Goal: Task Accomplishment & Management: Manage account settings

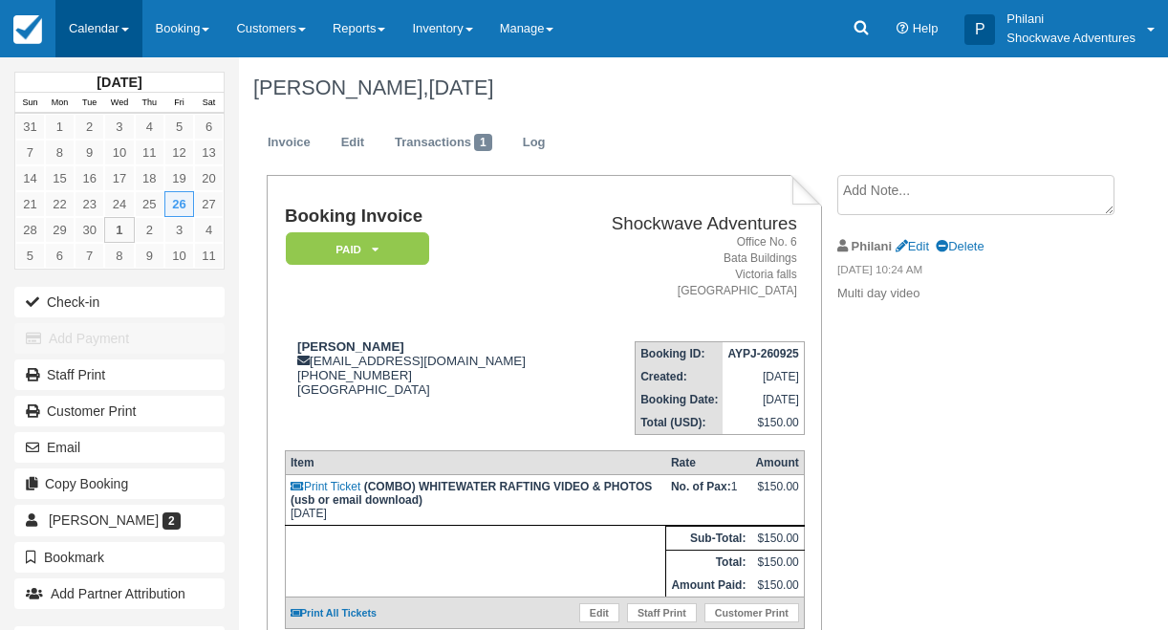
click at [123, 34] on link "Calendar" at bounding box center [98, 28] width 87 height 57
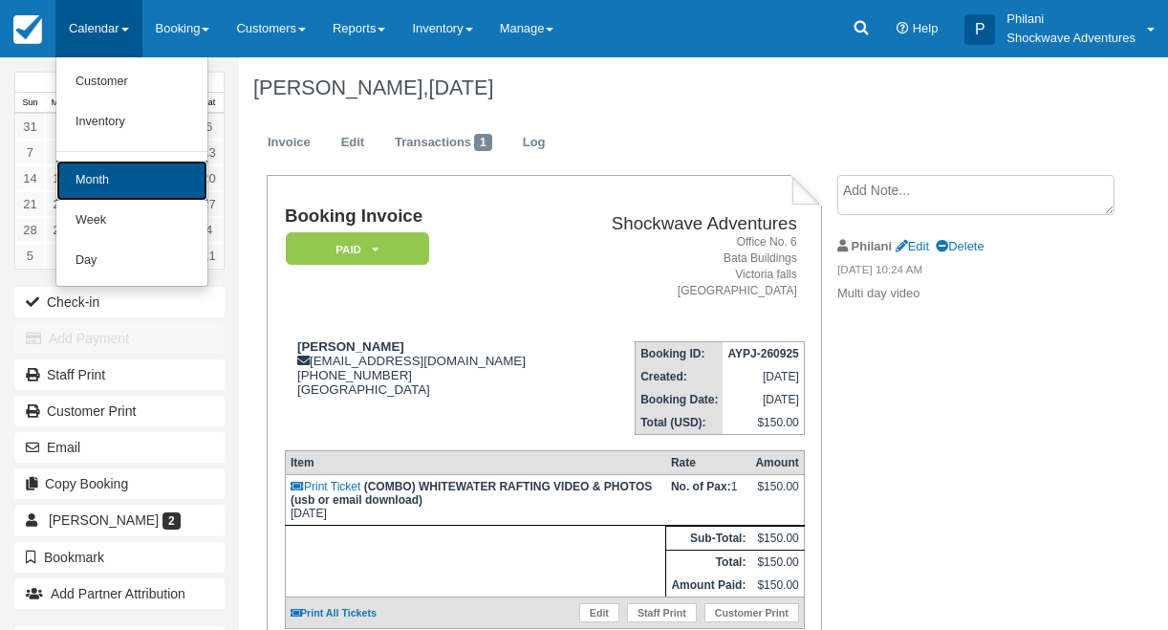
click at [110, 180] on link "Month" at bounding box center [131, 181] width 151 height 40
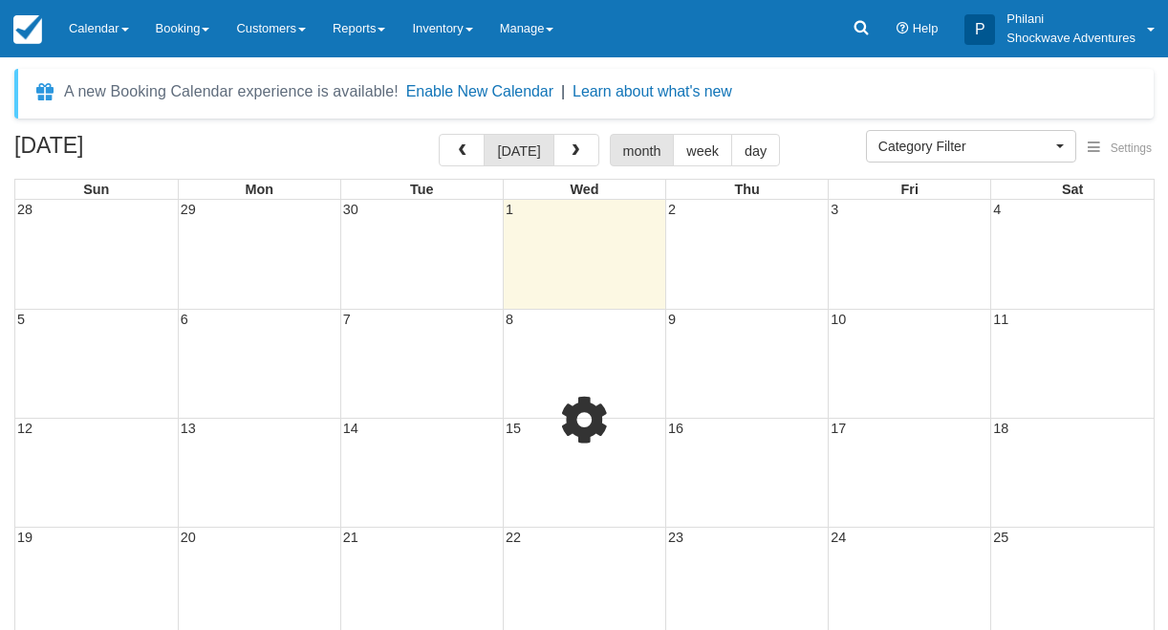
select select
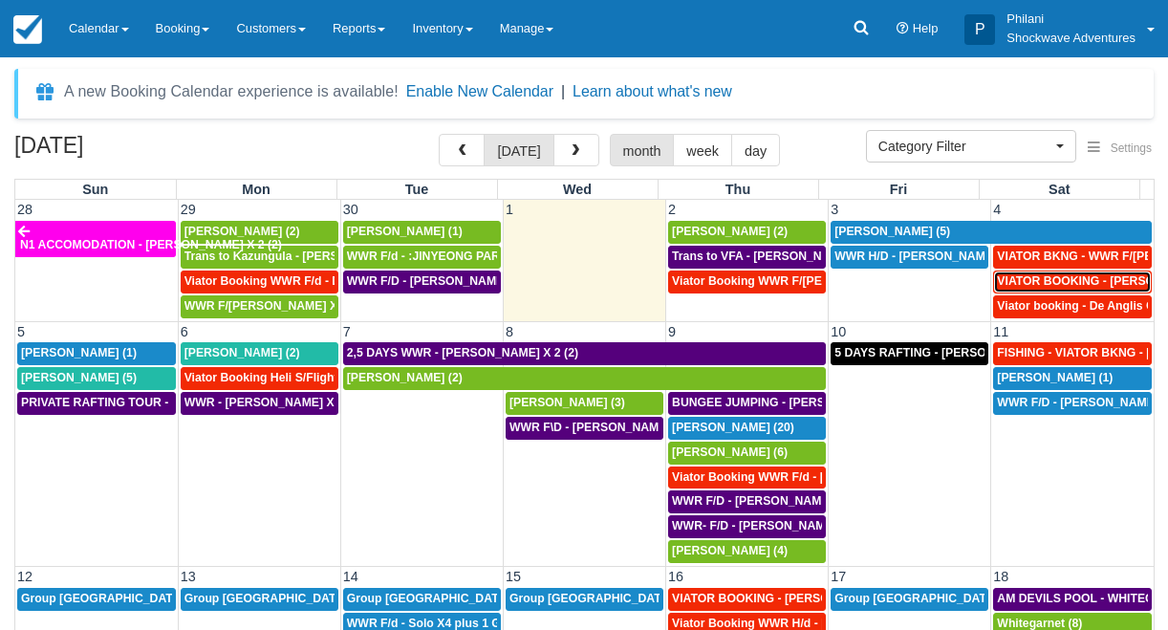
click at [1079, 283] on span "VIATOR BOOKING - [PERSON_NAME] 2 (2)" at bounding box center [1116, 280] width 238 height 13
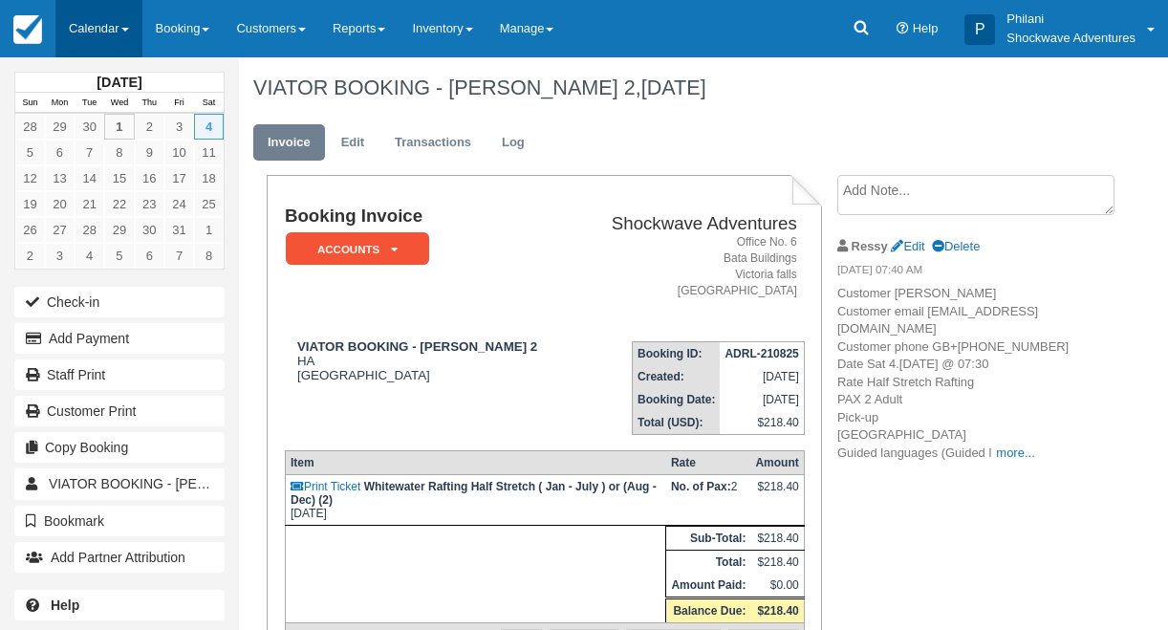
click at [119, 16] on link "Calendar" at bounding box center [98, 28] width 87 height 57
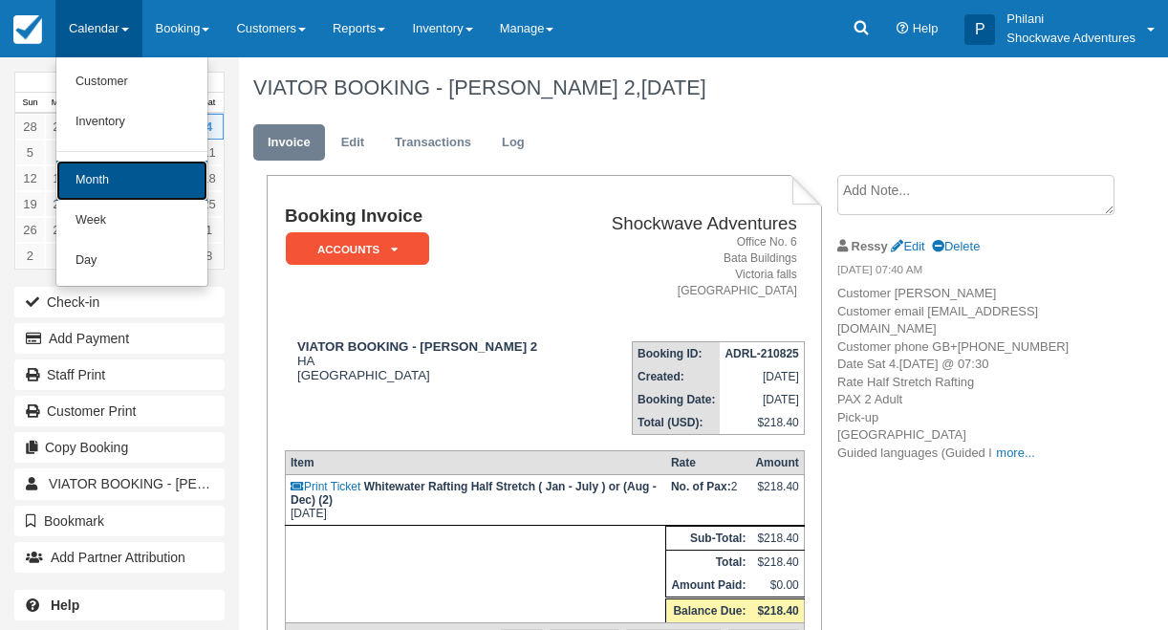
click at [148, 193] on link "Month" at bounding box center [131, 181] width 151 height 40
click at [148, 193] on link "23" at bounding box center [150, 204] width 30 height 26
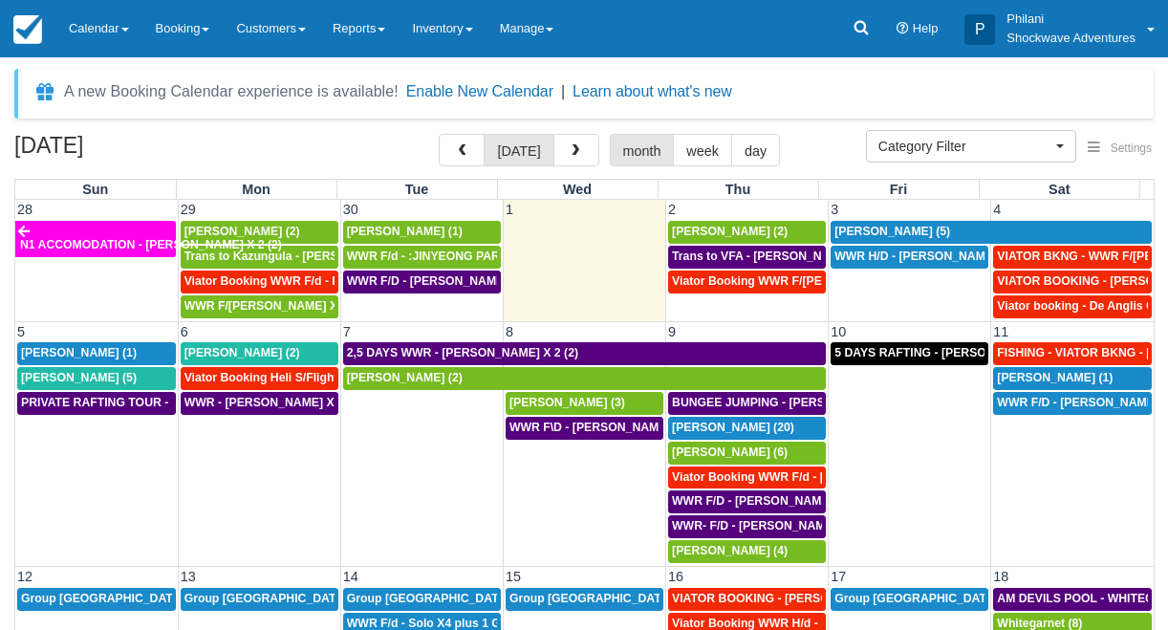
select select
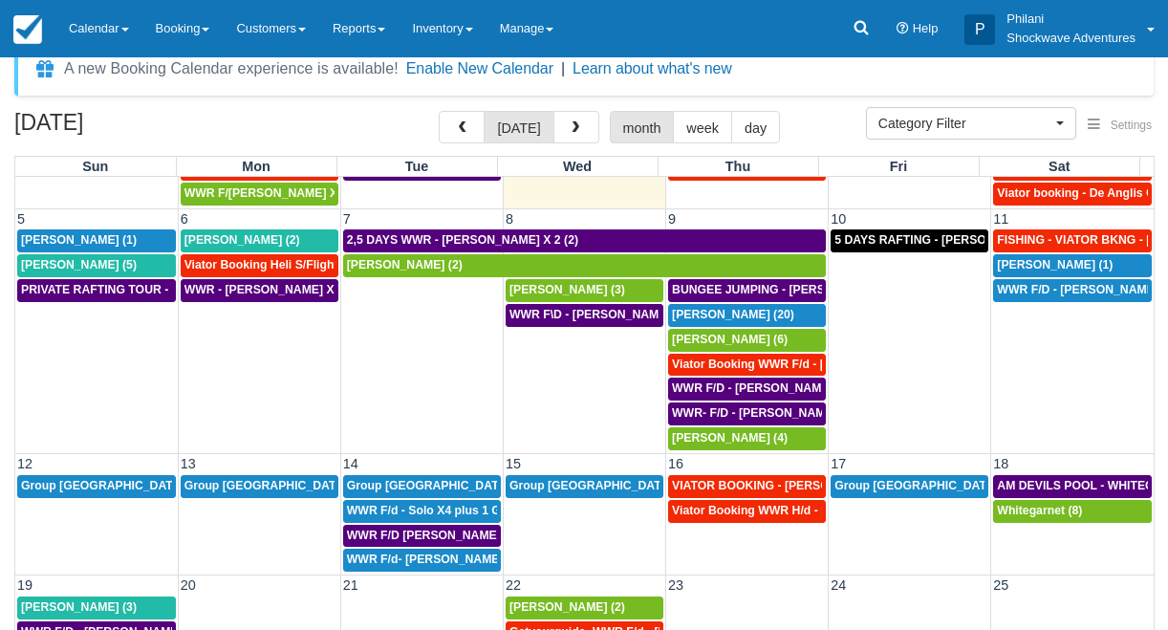
scroll to position [15, 0]
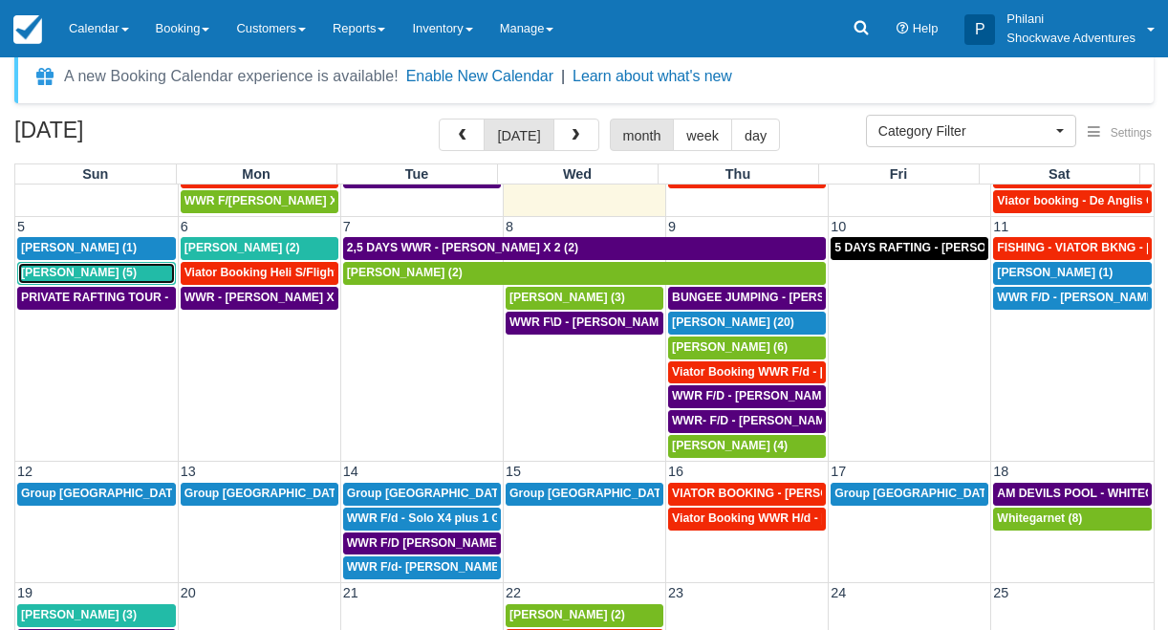
click at [162, 275] on div "[PERSON_NAME] (5)" at bounding box center [96, 273] width 151 height 15
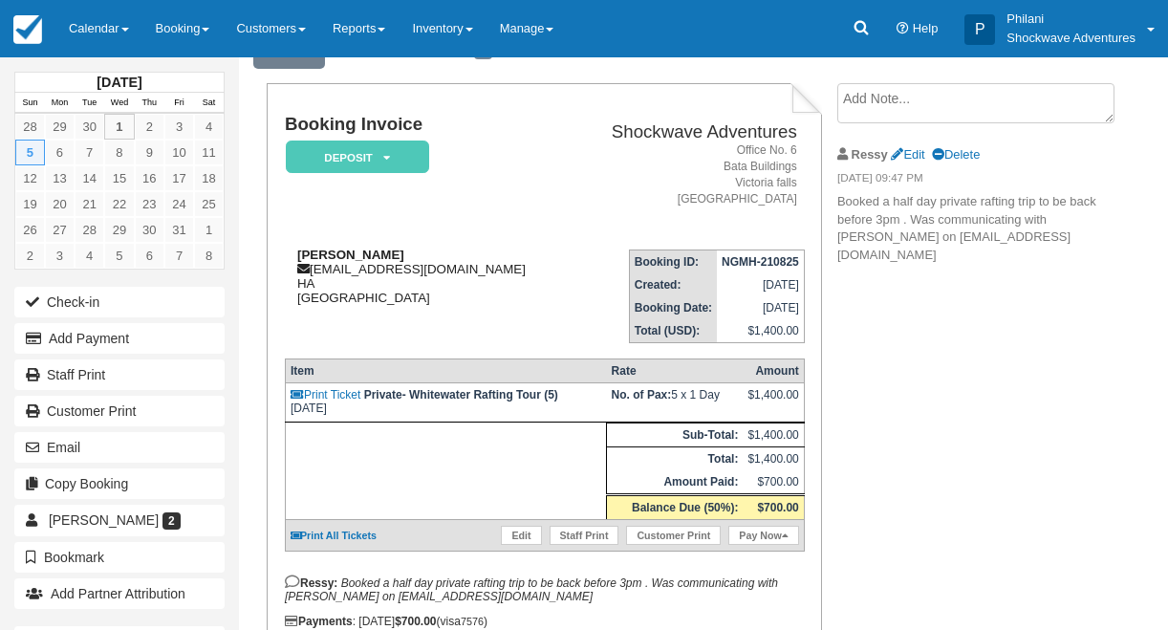
scroll to position [15, 0]
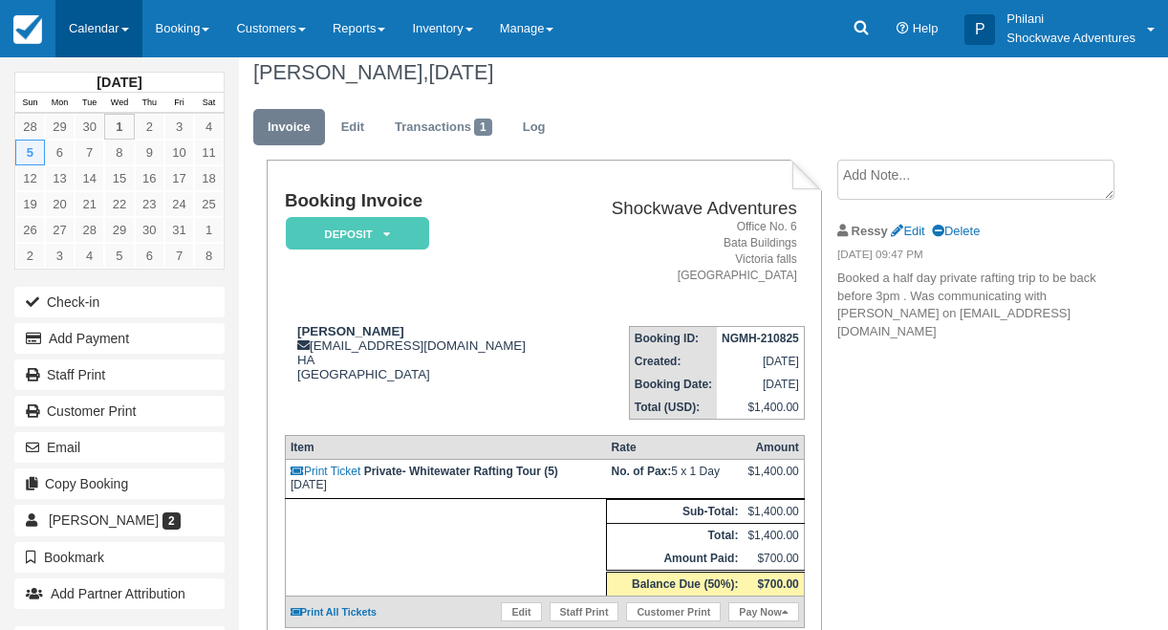
click at [103, 33] on link "Calendar" at bounding box center [98, 28] width 87 height 57
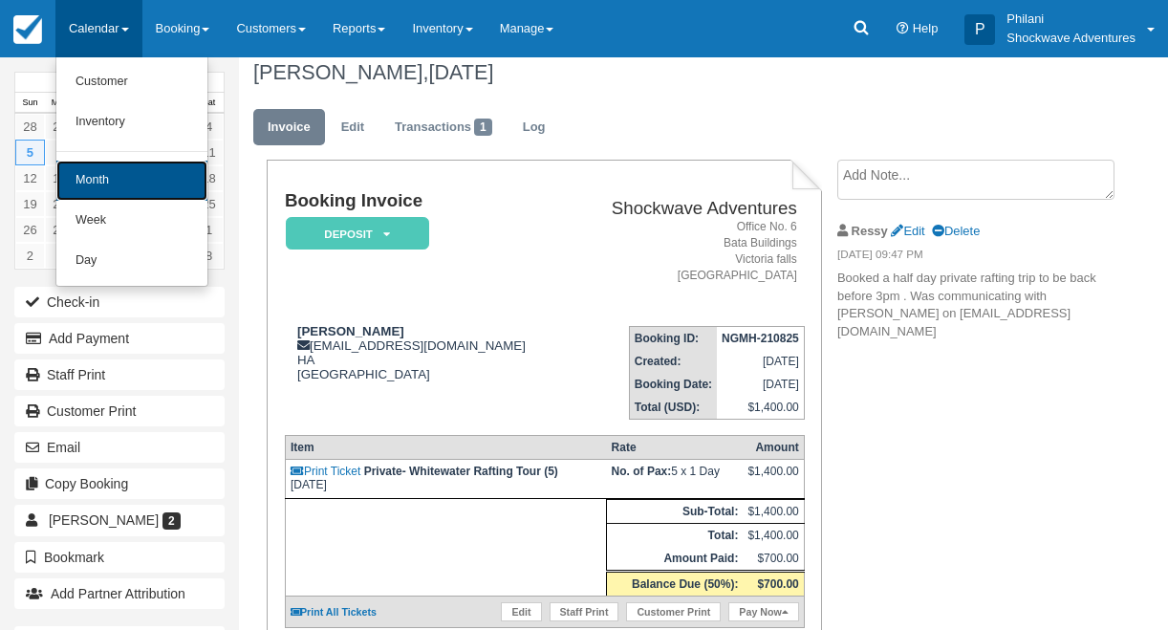
click at [104, 179] on link "Month" at bounding box center [131, 181] width 151 height 40
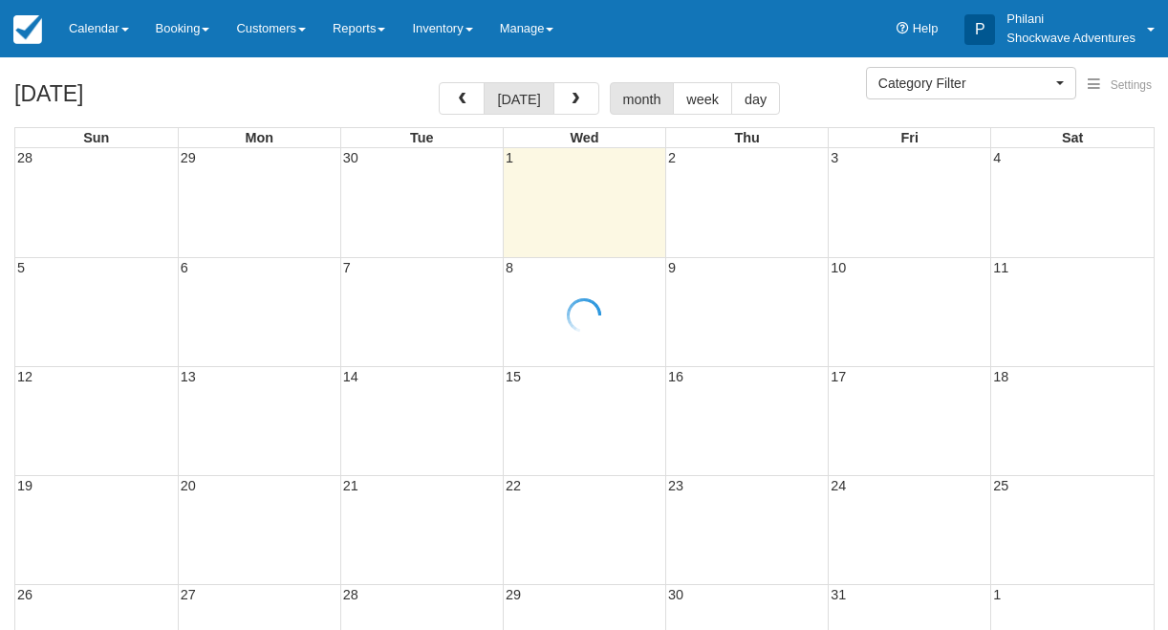
select select
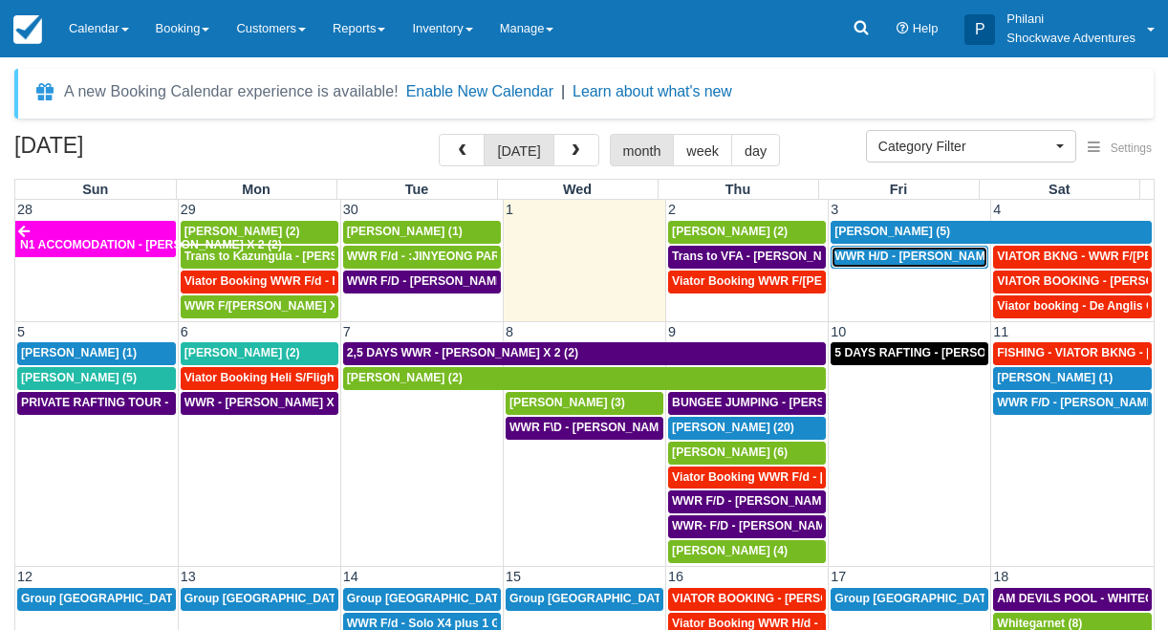
click at [911, 261] on span "WWR H/D - [PERSON_NAME] 5 (5)" at bounding box center [929, 256] width 189 height 13
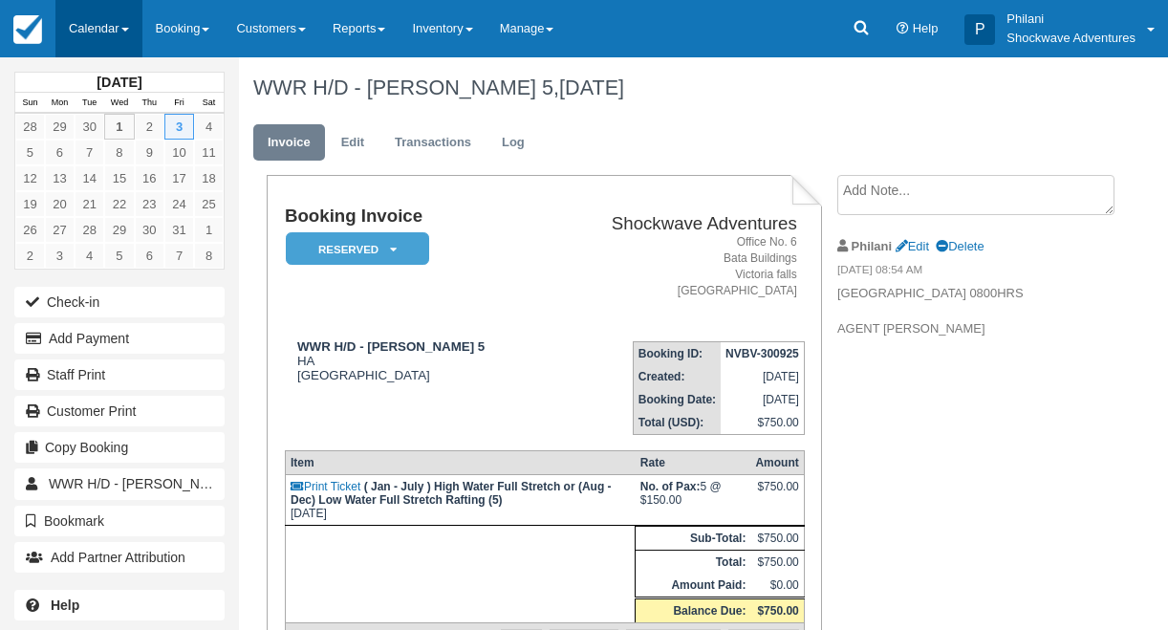
click at [123, 37] on link "Calendar" at bounding box center [98, 28] width 87 height 57
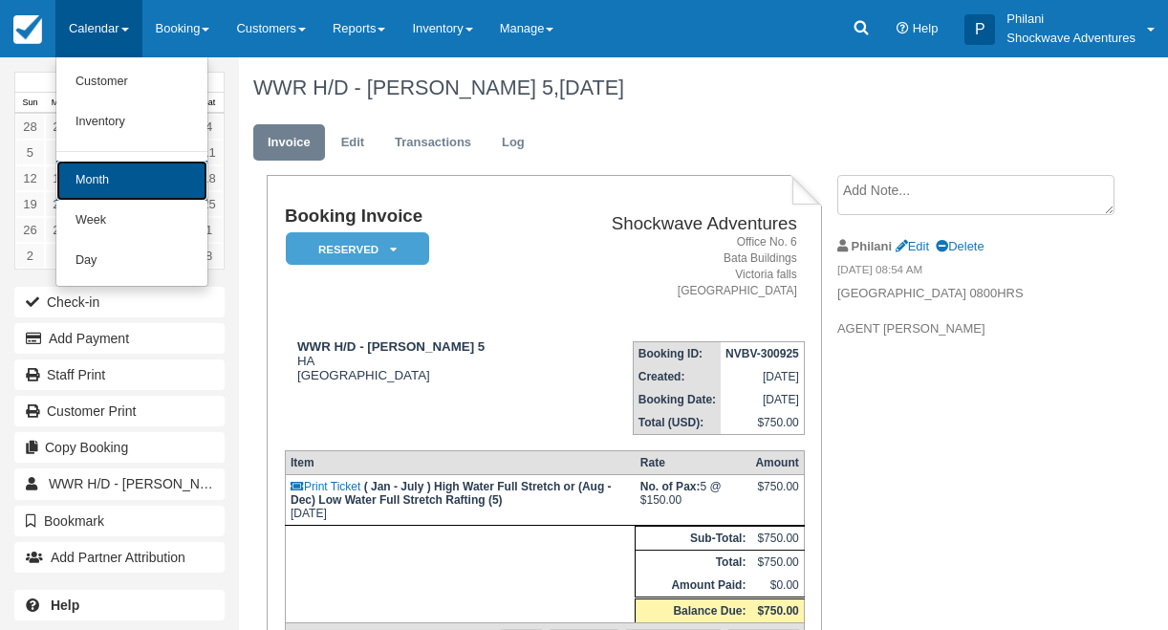
click at [134, 184] on link "Month" at bounding box center [131, 181] width 151 height 40
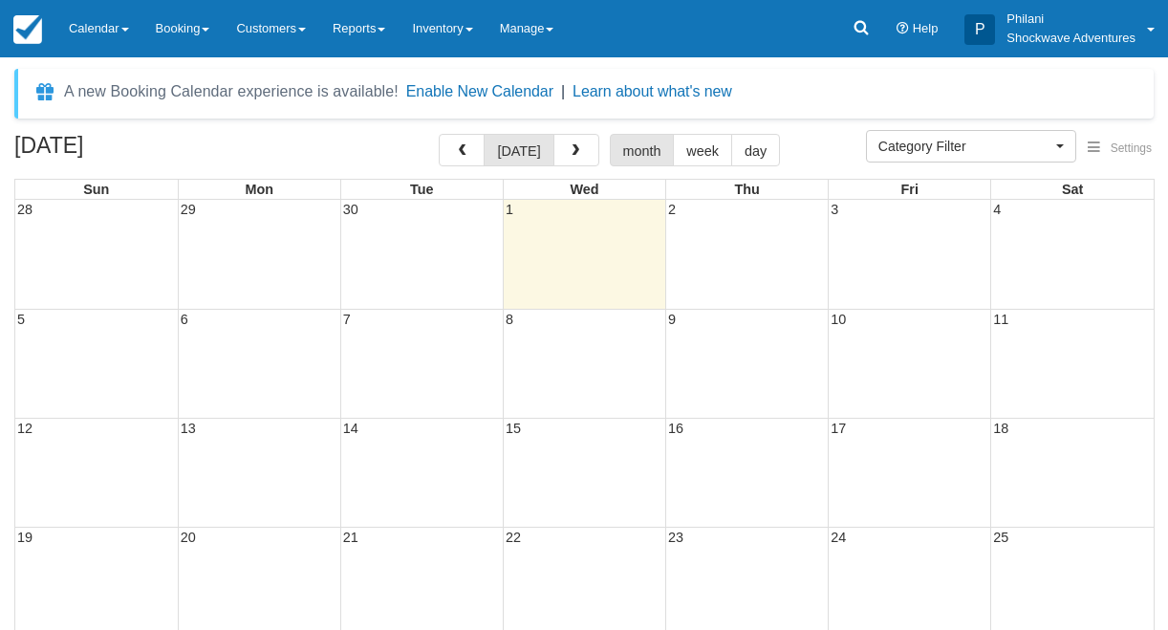
select select
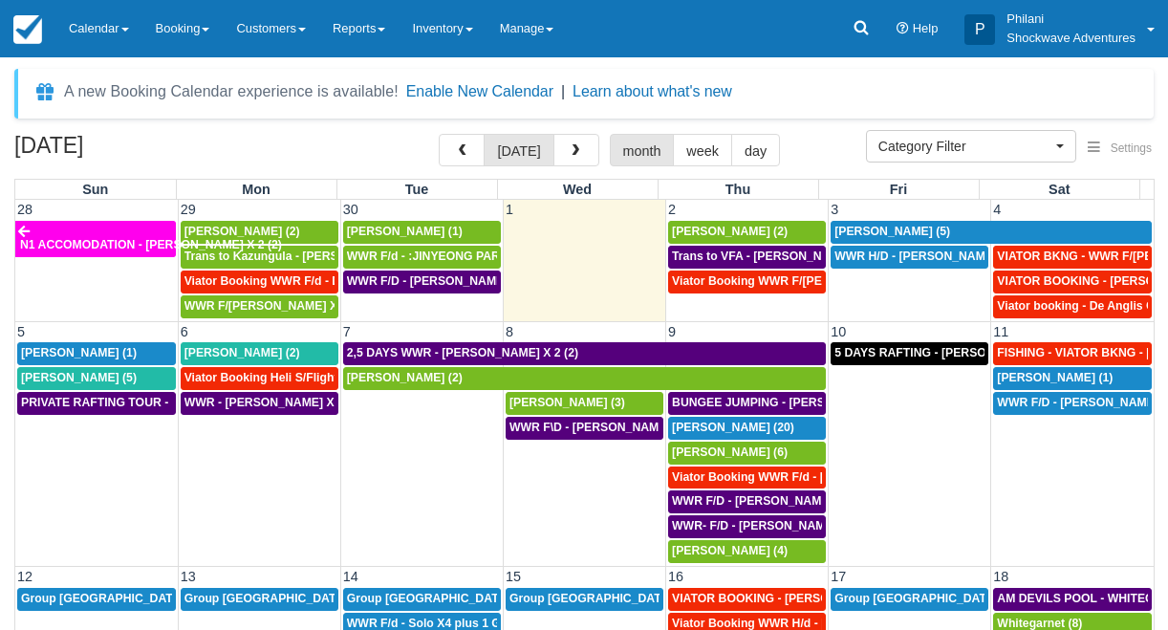
click at [909, 287] on td "WWR H/D - [PERSON_NAME] 5 (5)" at bounding box center [910, 282] width 163 height 75
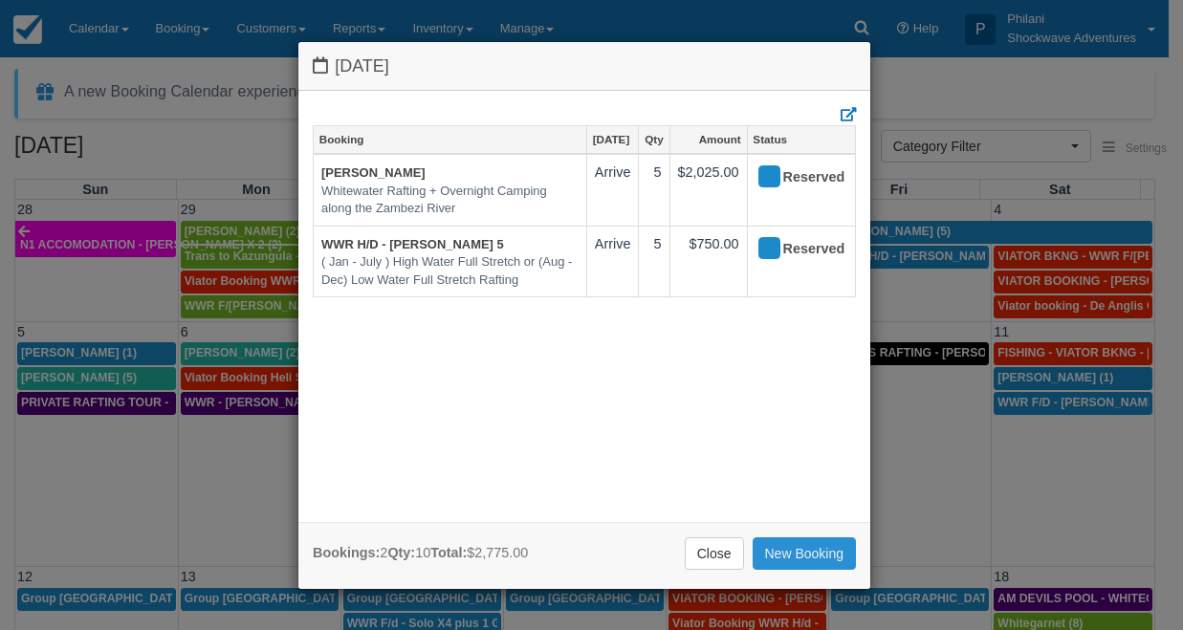
click at [794, 543] on link "New Booking" at bounding box center [804, 553] width 104 height 33
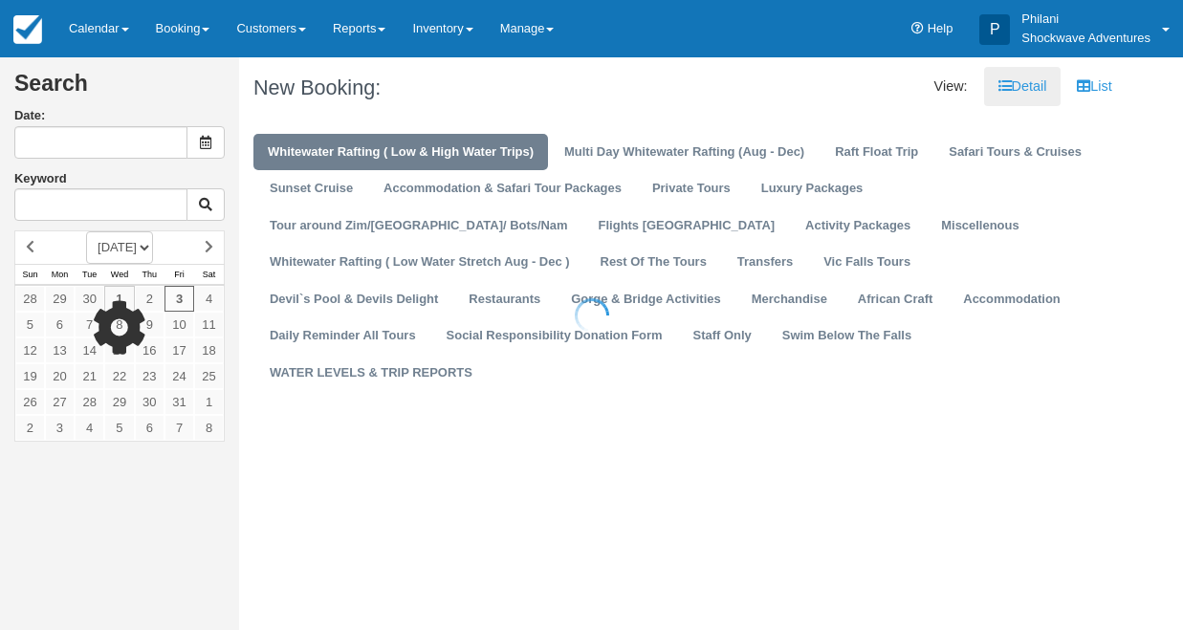
type input "[DATE]"
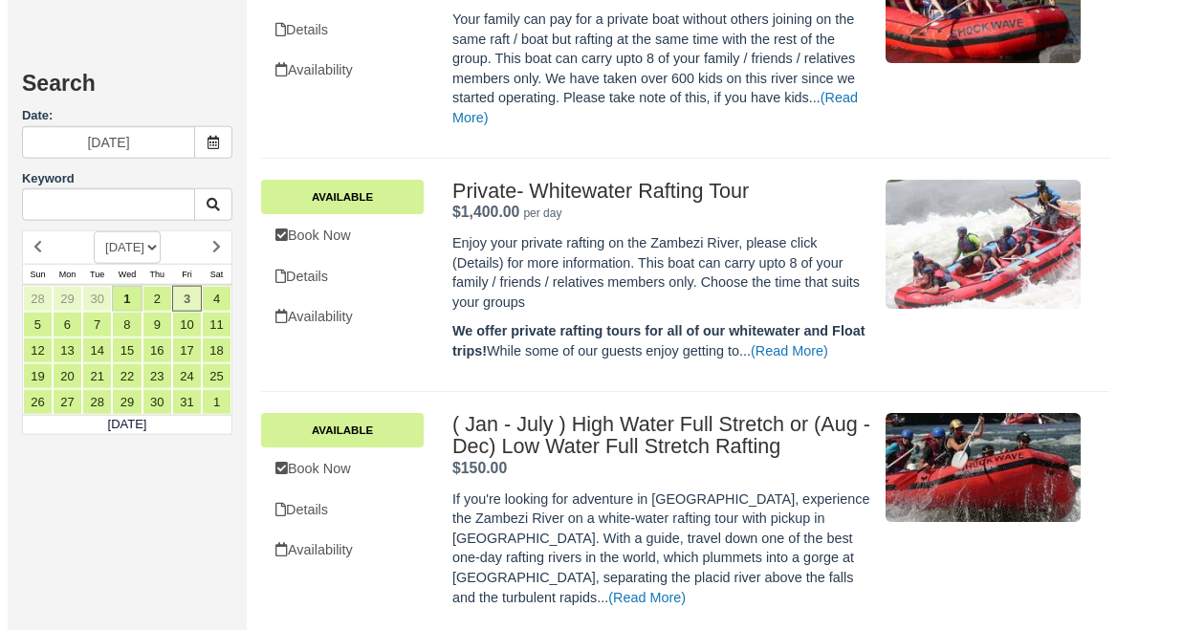
scroll to position [1071, 0]
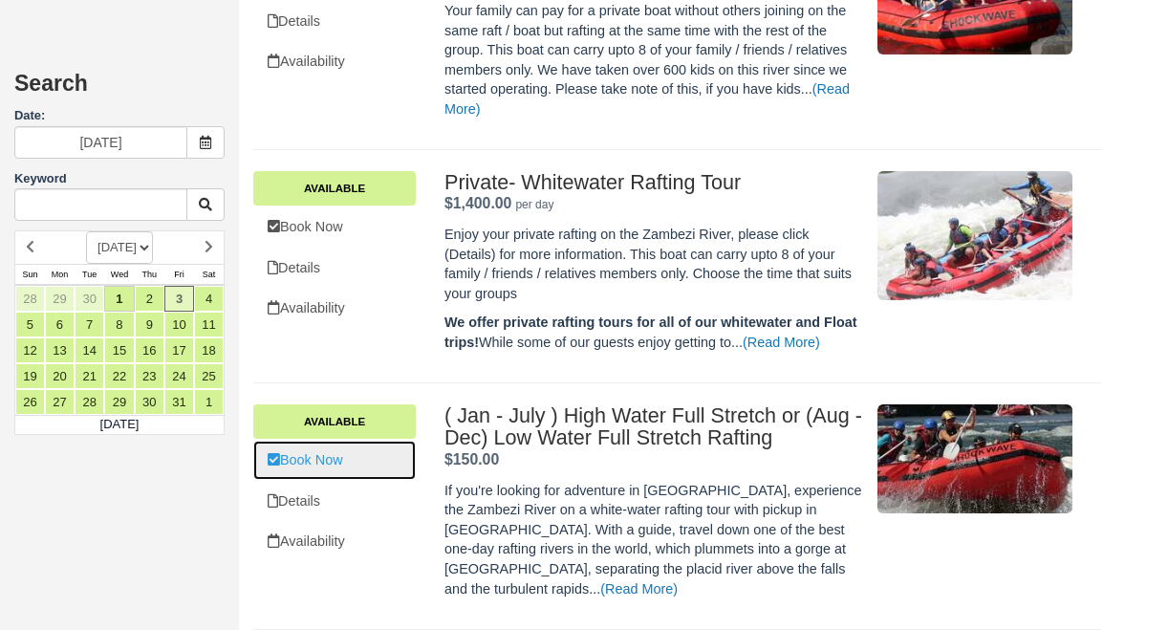
click at [382, 458] on link "Book Now" at bounding box center [334, 460] width 163 height 39
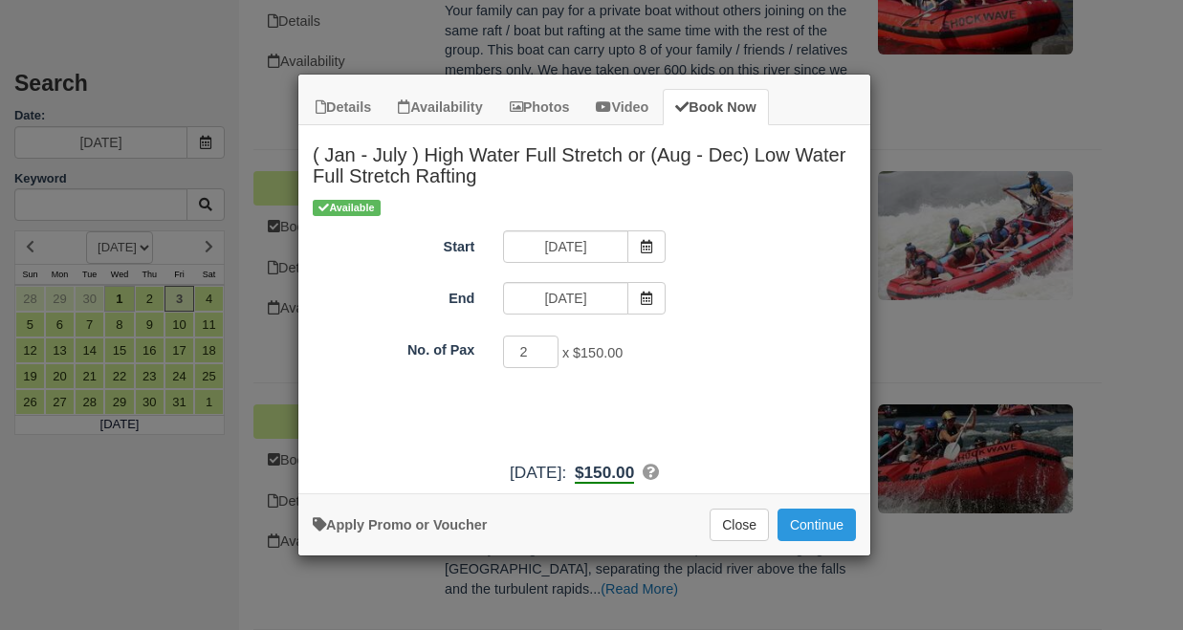
click at [544, 347] on input "2" at bounding box center [530, 352] width 55 height 33
click at [546, 344] on input "3" at bounding box center [530, 352] width 55 height 33
type input "4"
click at [546, 344] on input "4" at bounding box center [530, 352] width 55 height 33
click at [825, 530] on button "Continue" at bounding box center [816, 525] width 78 height 33
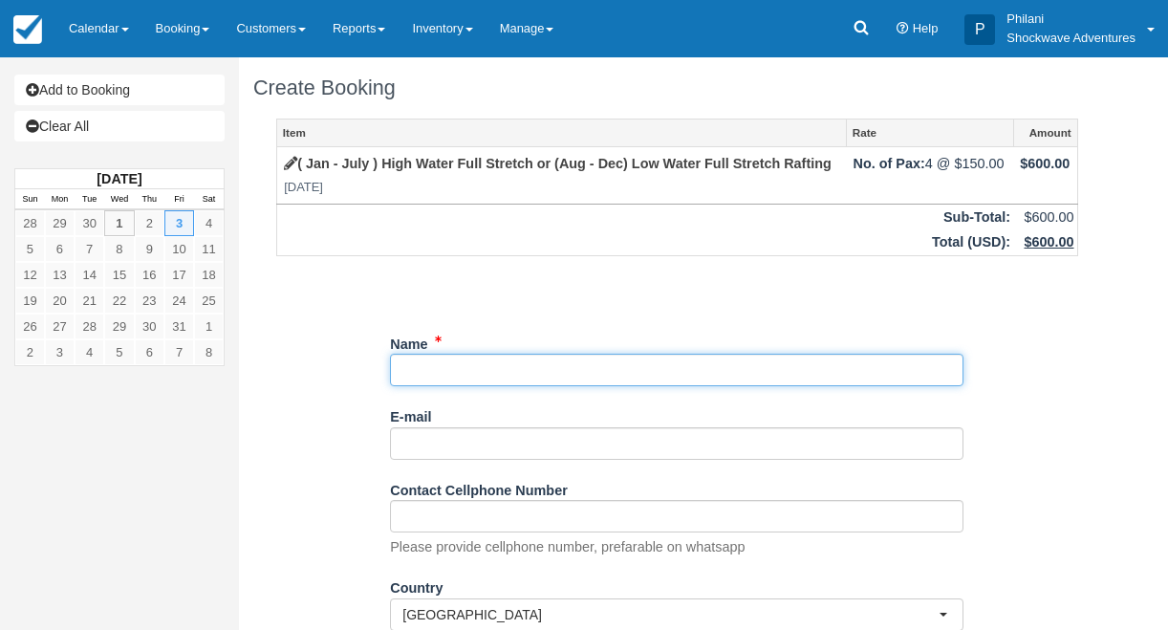
click at [641, 362] on input "Name" at bounding box center [677, 370] width 574 height 33
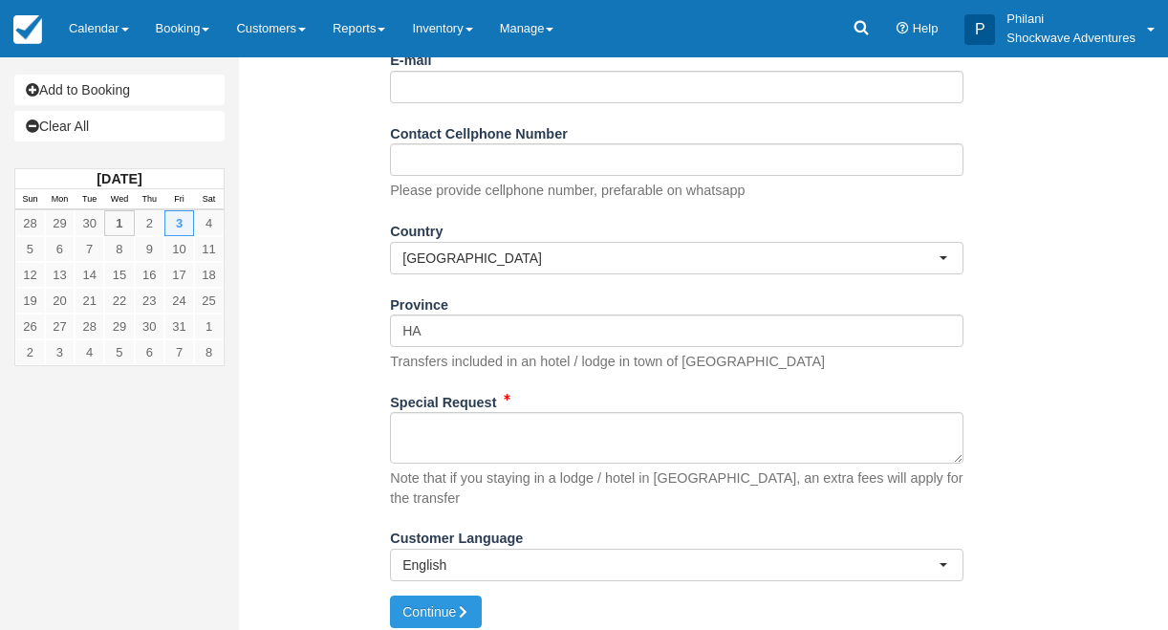
scroll to position [359, 0]
type input "WWR F/D - JED MALDEN X 4"
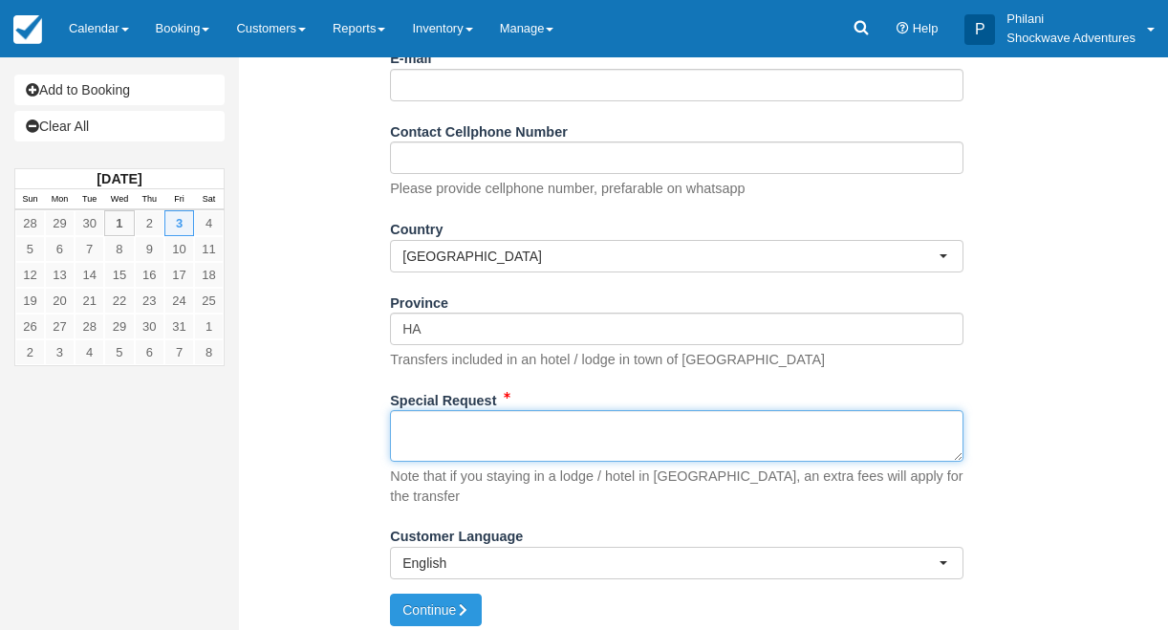
click at [700, 446] on textarea "Special Request" at bounding box center [677, 436] width 574 height 52
type textarea "07:55 hrs N1 HOTEL $135 PER PERSON TO PAY PARK FEES 2 ARE GLUTEN FREE"
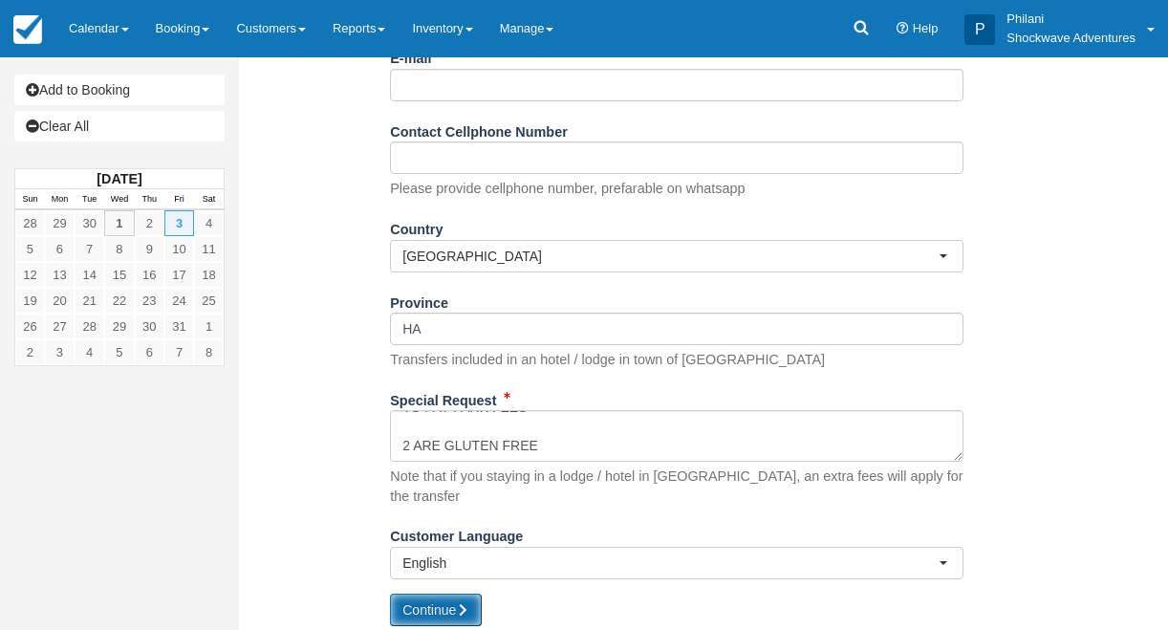
click at [461, 607] on button "Continue" at bounding box center [436, 610] width 92 height 33
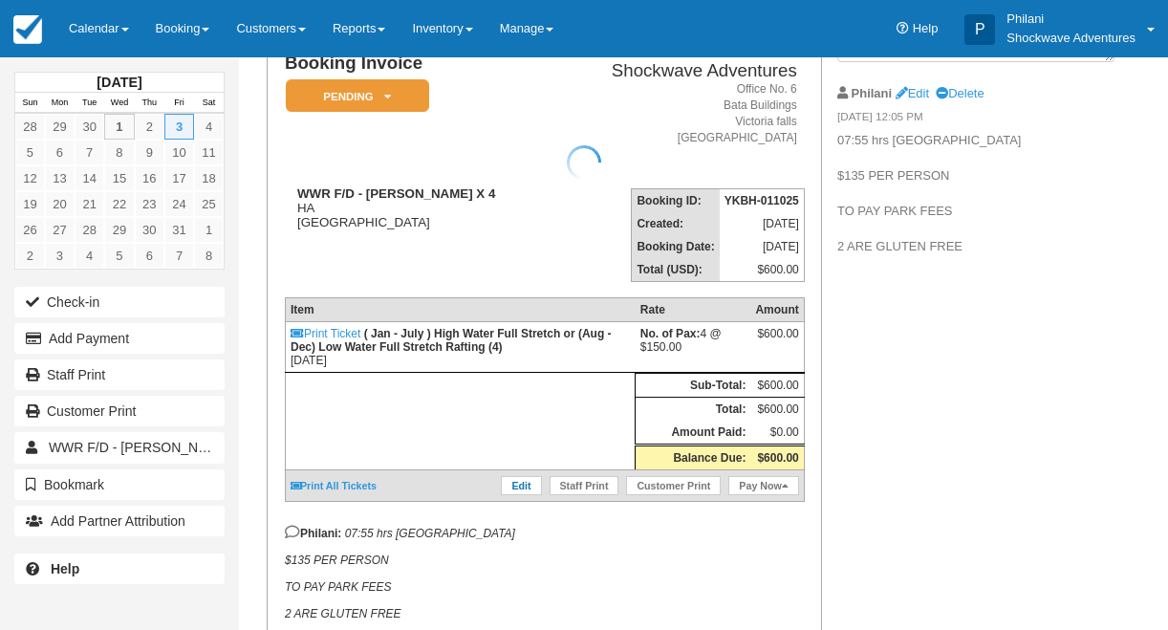
scroll to position [153, 0]
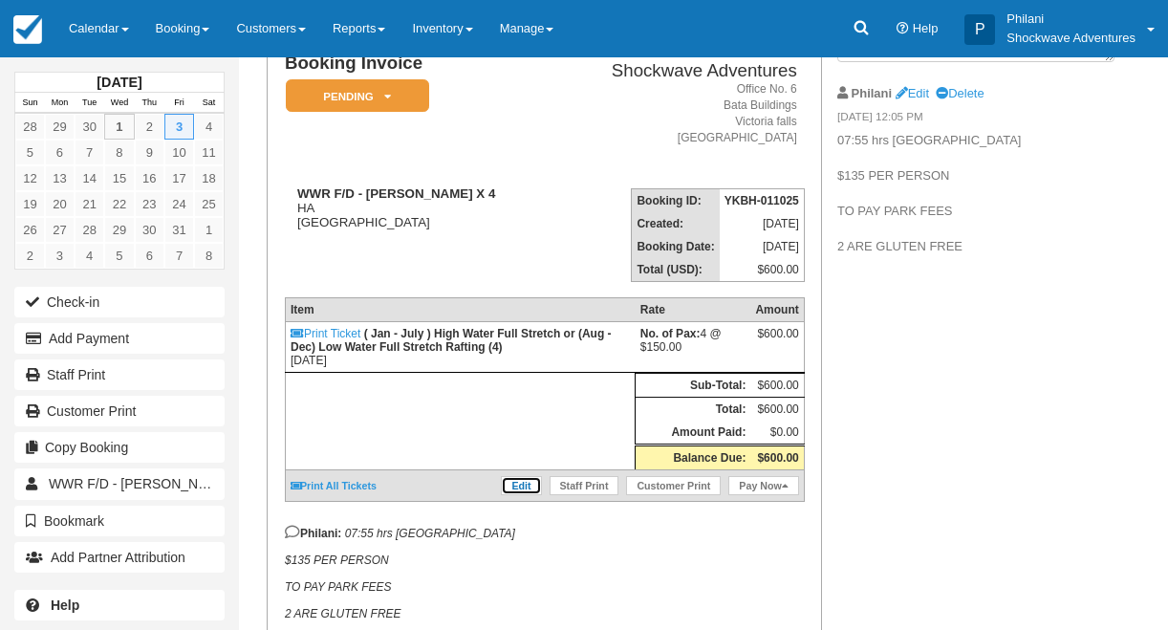
click at [513, 495] on link "Edit" at bounding box center [521, 485] width 40 height 19
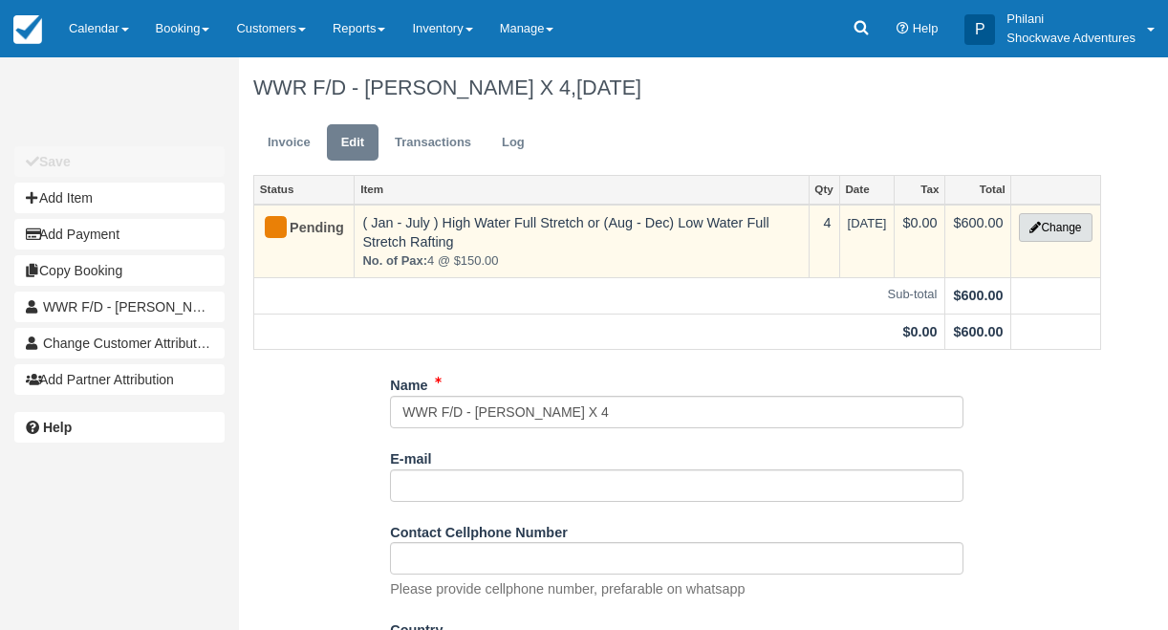
click at [1072, 235] on button "Change" at bounding box center [1055, 227] width 73 height 29
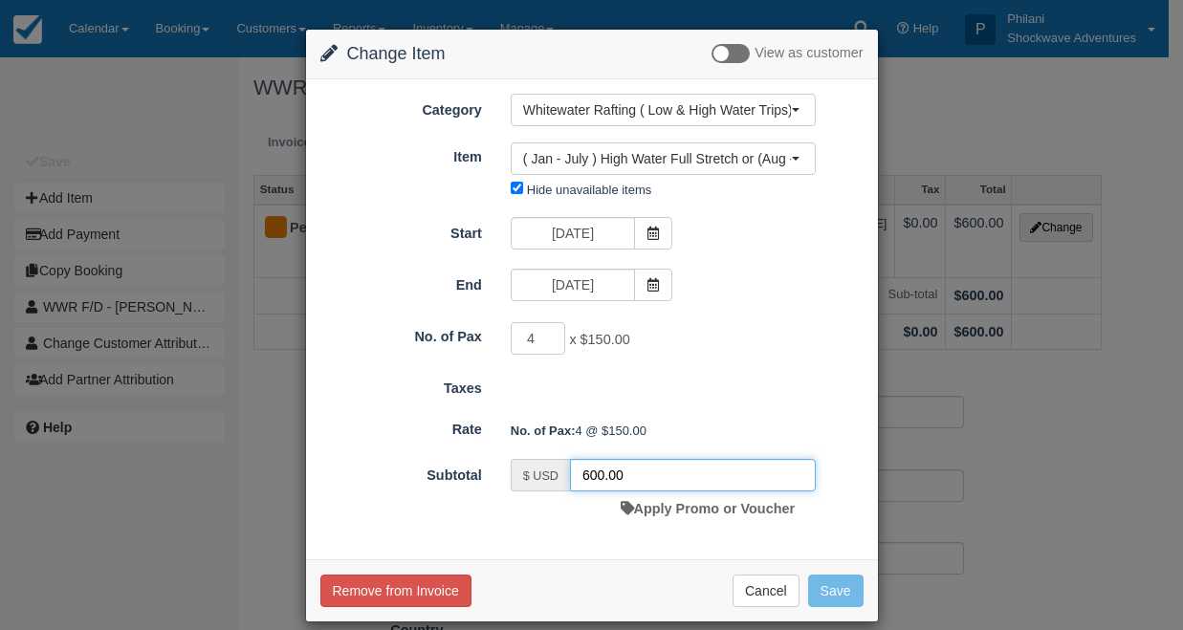
click at [597, 477] on input "600.00" at bounding box center [693, 475] width 246 height 33
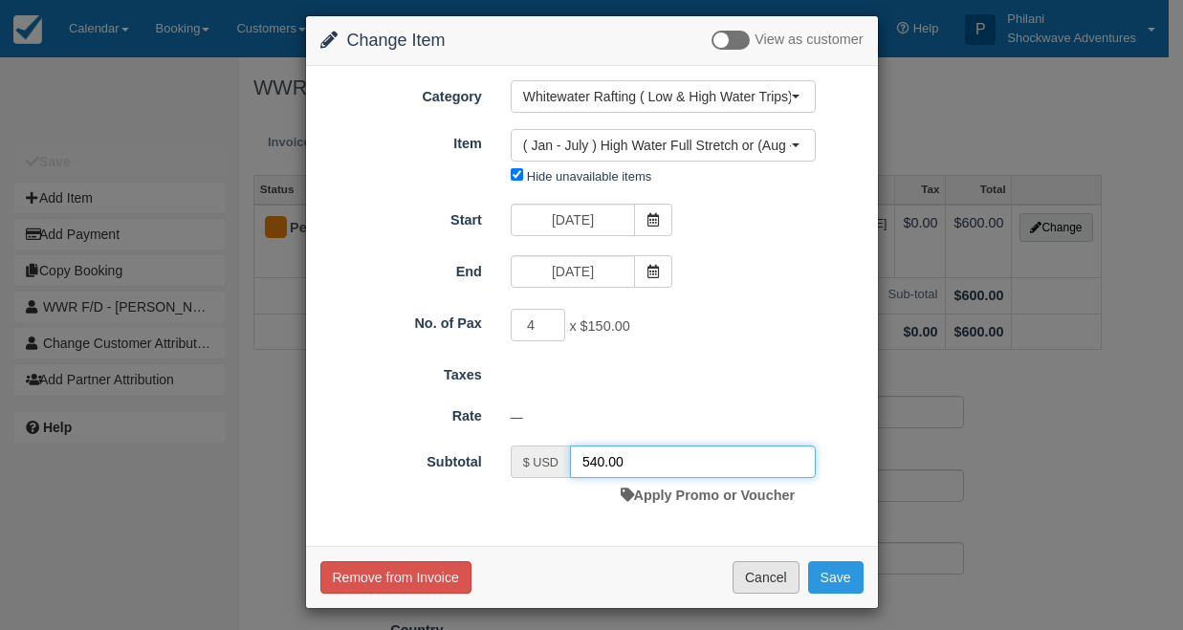
scroll to position [21, 0]
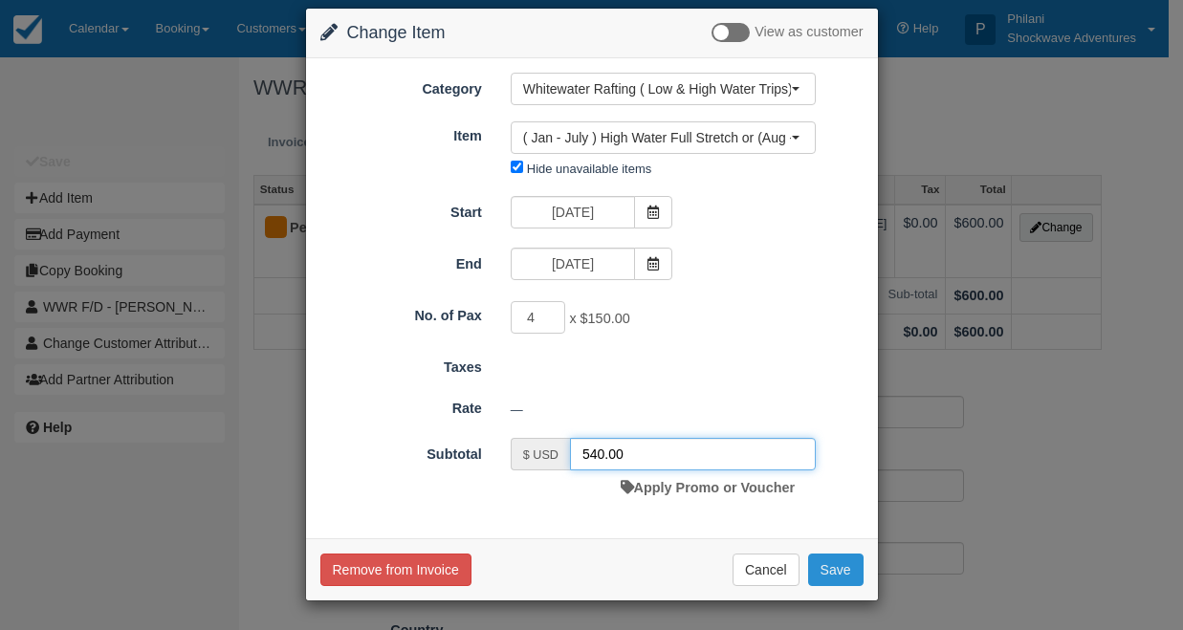
type input "540.00"
click at [817, 564] on button "Save" at bounding box center [835, 570] width 55 height 33
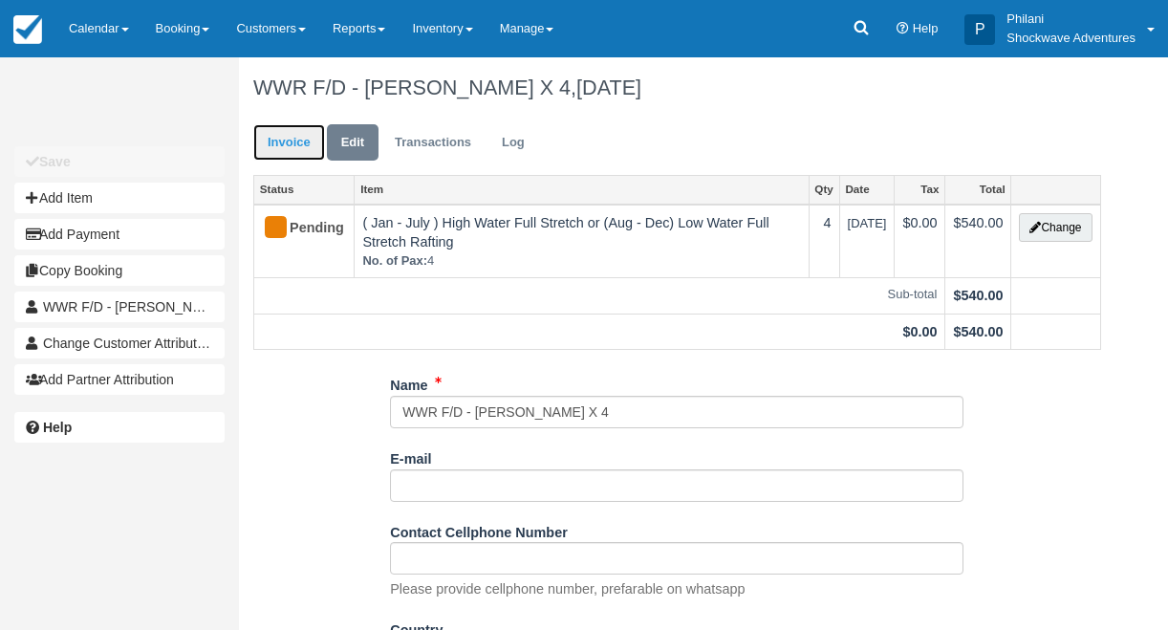
click at [309, 147] on link "Invoice" at bounding box center [289, 142] width 72 height 37
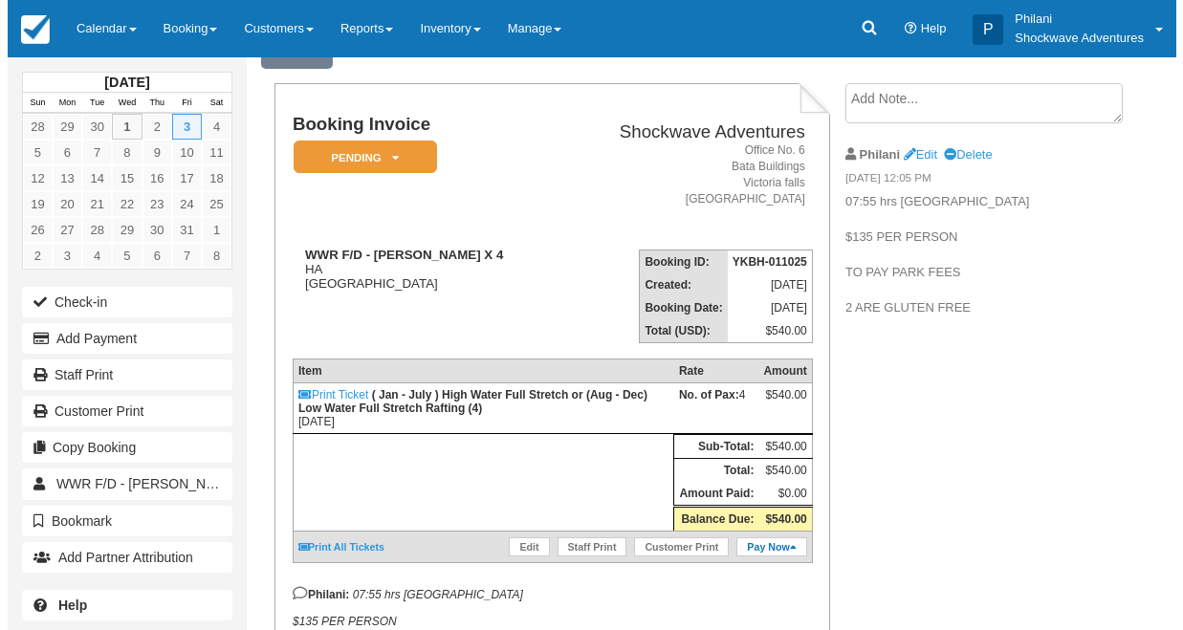
scroll to position [92, 0]
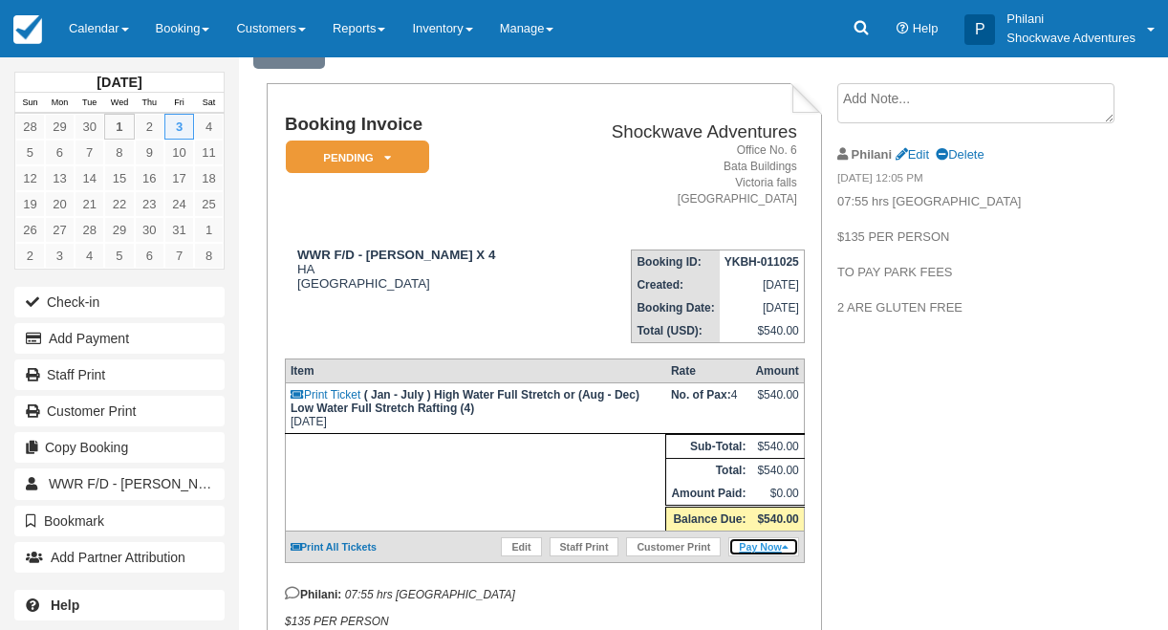
click at [792, 556] on link "Pay Now" at bounding box center [764, 546] width 70 height 19
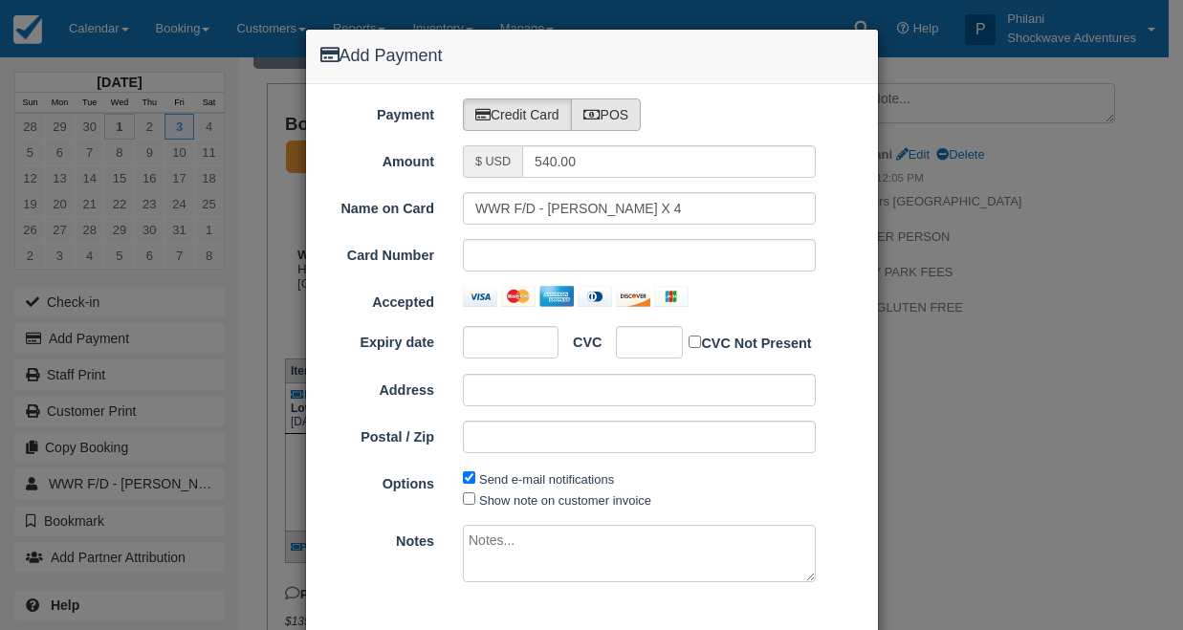
type input "10/01/25"
click at [615, 119] on label "POS" at bounding box center [606, 114] width 71 height 33
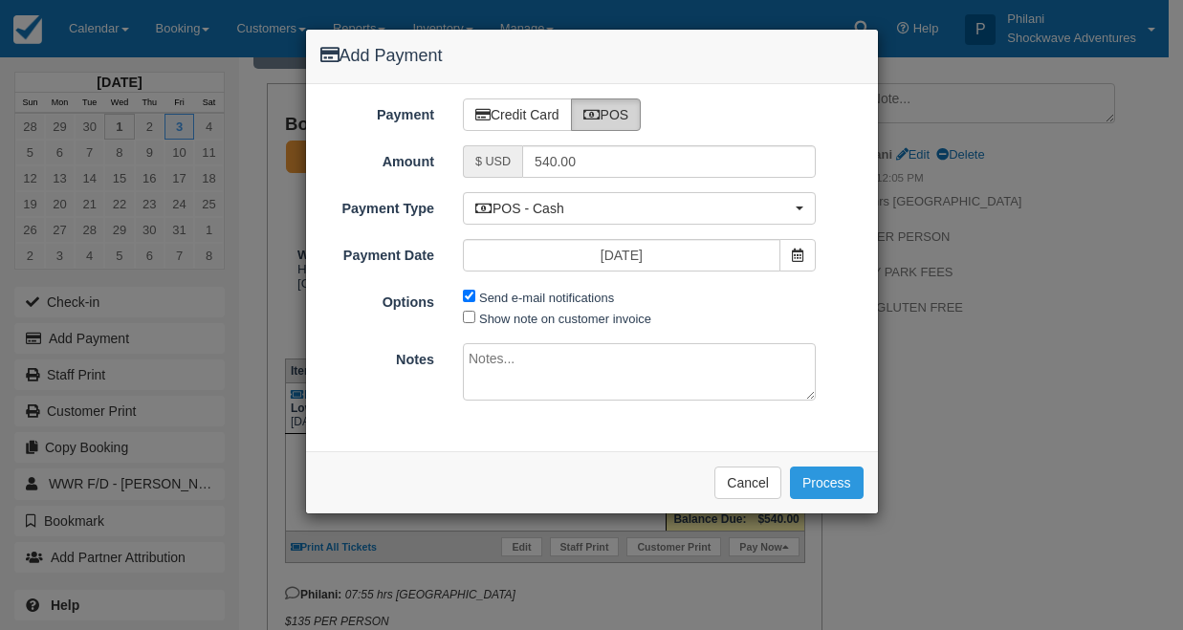
radio input "true"
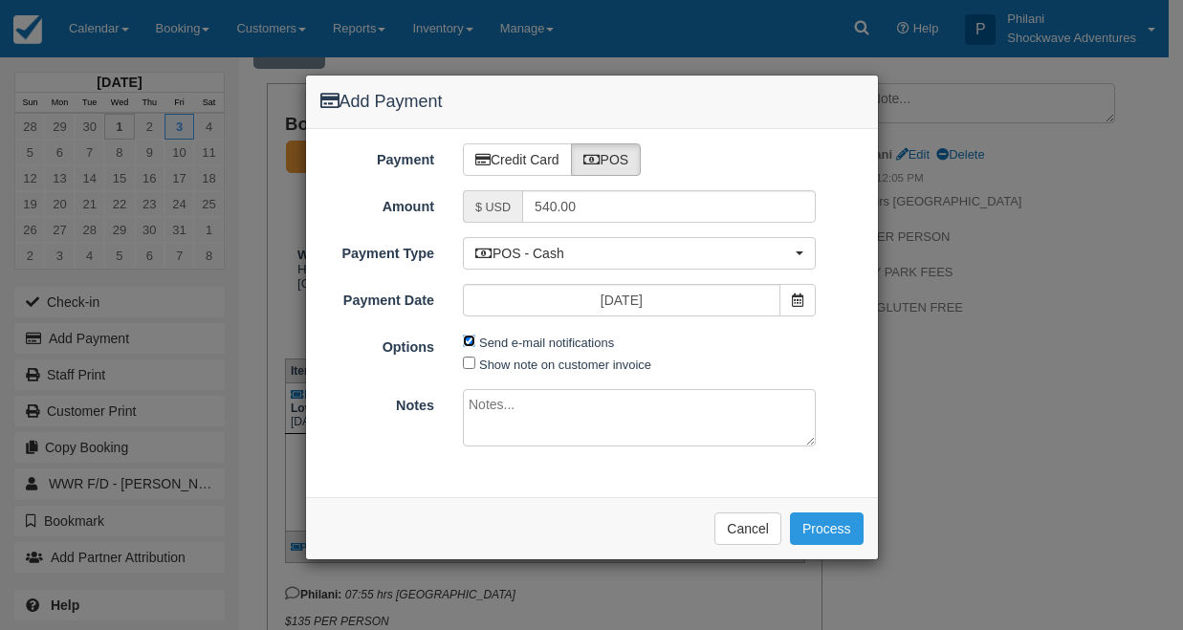
click at [473, 340] on input "Send e-mail notifications" at bounding box center [469, 341] width 12 height 12
checkbox input "false"
click at [562, 417] on textarea at bounding box center [639, 417] width 353 height 57
type textarea "PAID ON CBZ"
click at [836, 531] on button "Process" at bounding box center [827, 528] width 74 height 33
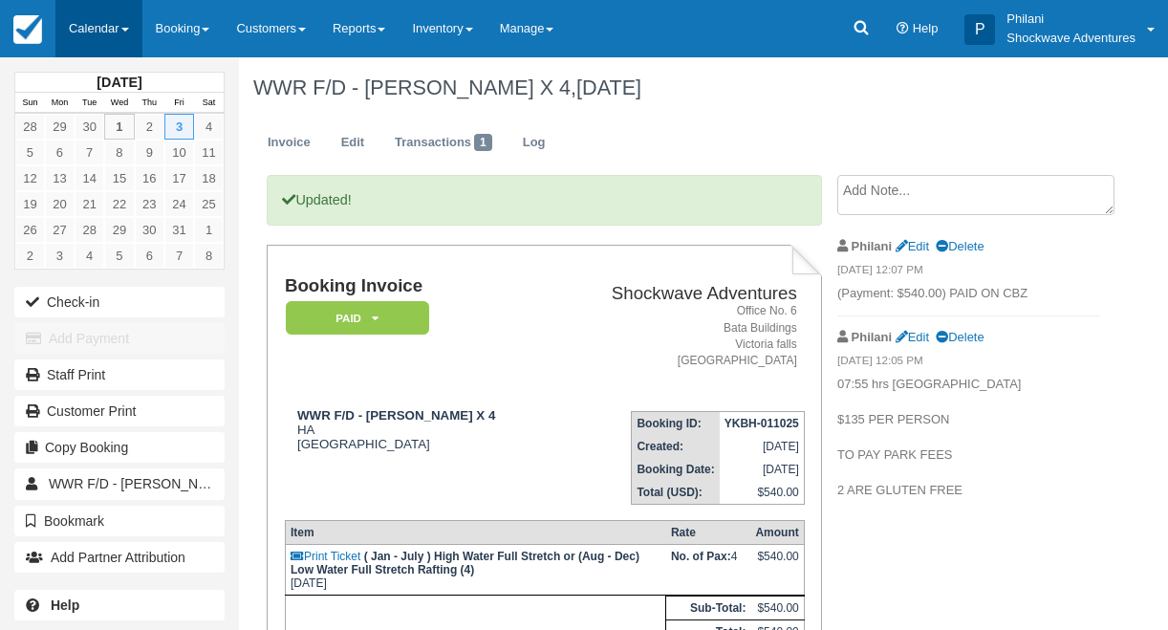
click at [111, 22] on link "Calendar" at bounding box center [98, 28] width 87 height 57
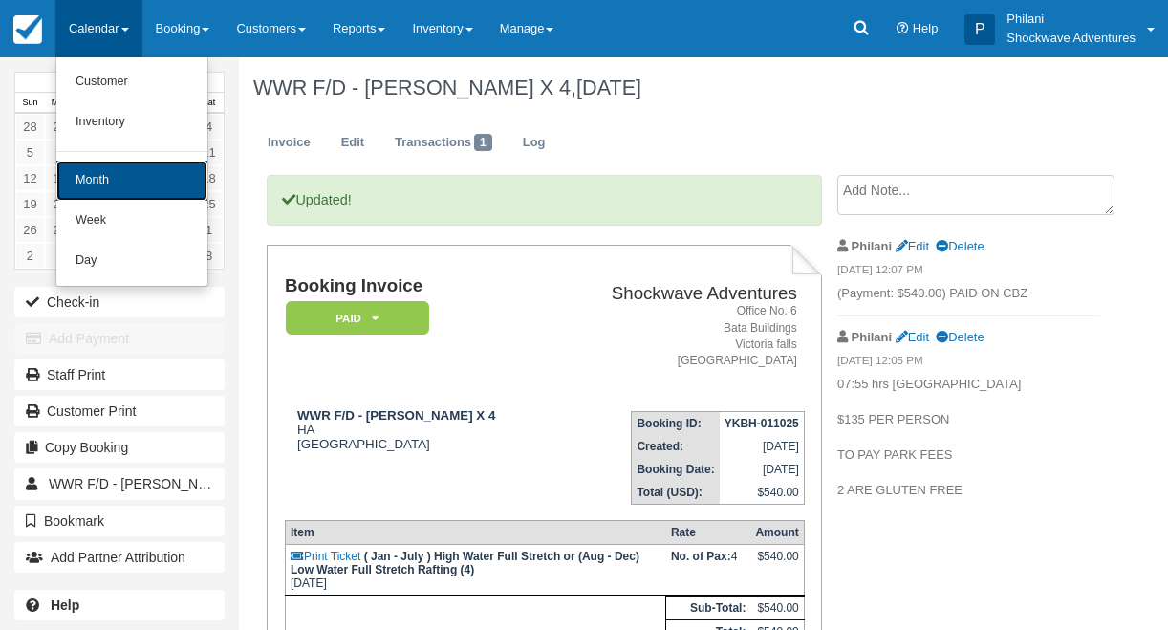
click at [148, 182] on link "Month" at bounding box center [131, 181] width 151 height 40
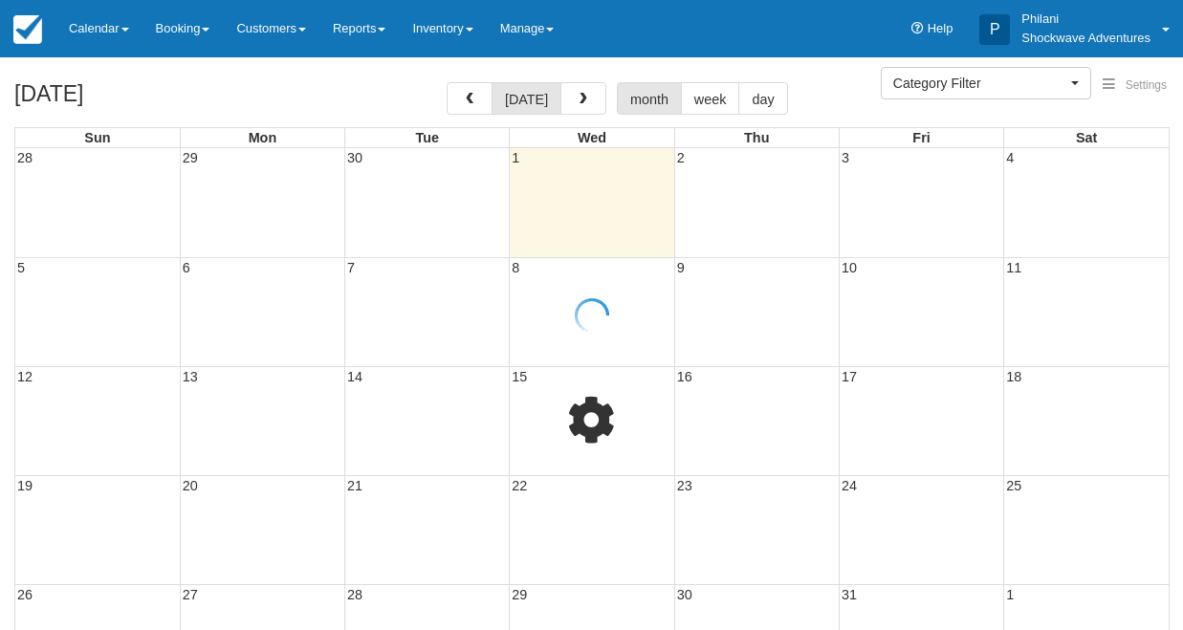
select select
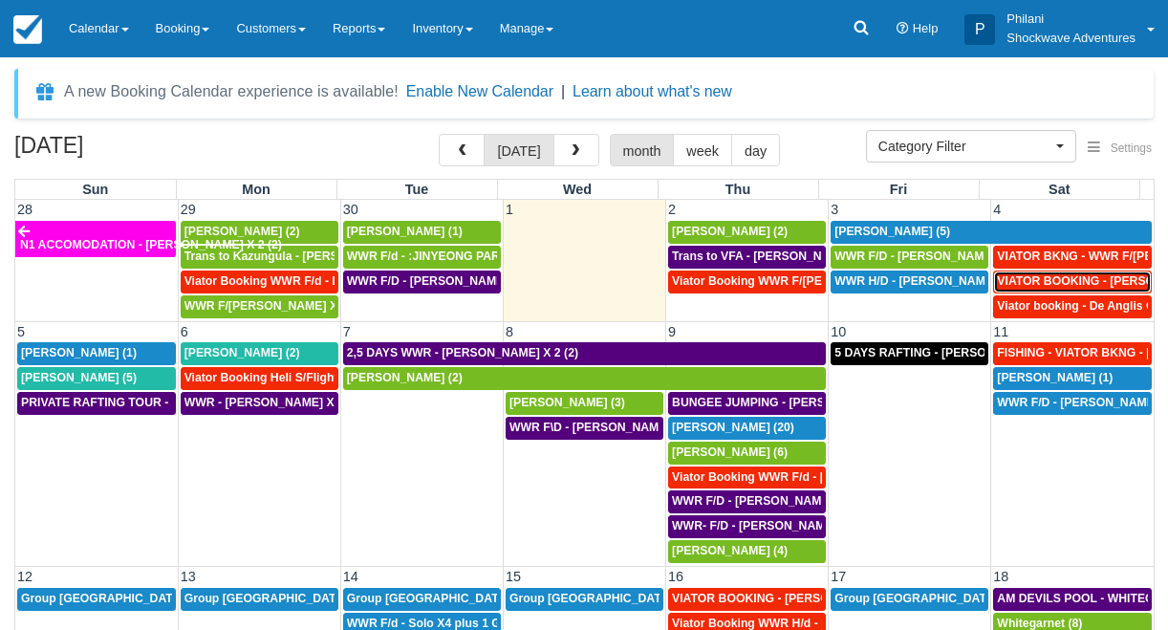
click at [1055, 281] on span "VIATOR BOOKING - [PERSON_NAME] 2 (2)" at bounding box center [1116, 280] width 238 height 13
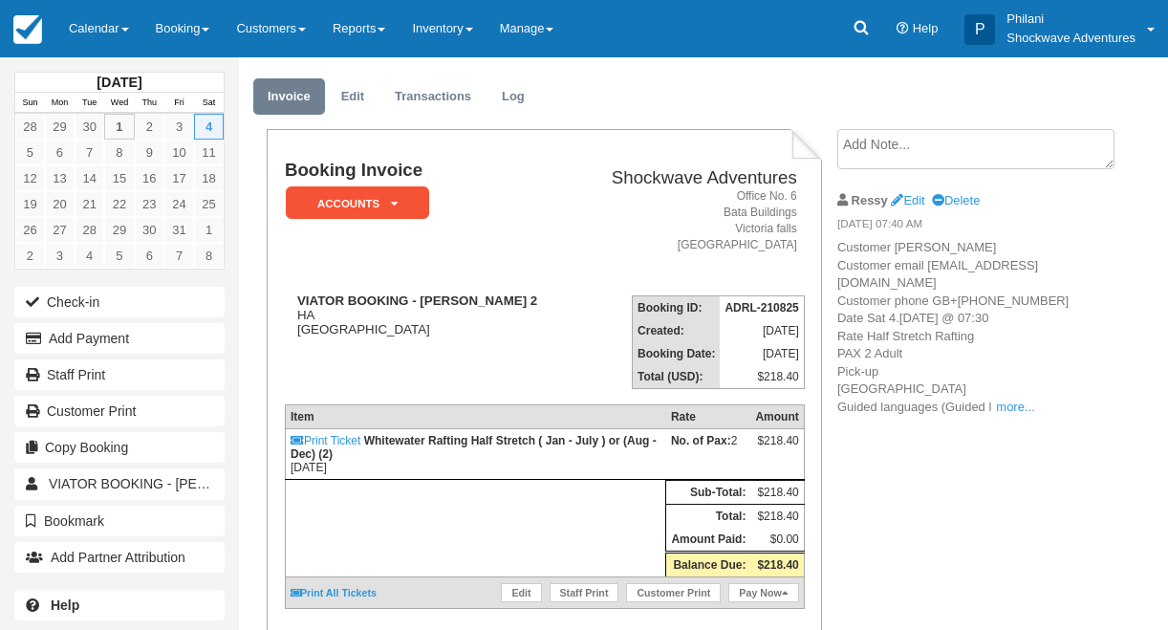
scroll to position [46, 0]
click at [98, 26] on link "Calendar" at bounding box center [98, 28] width 87 height 57
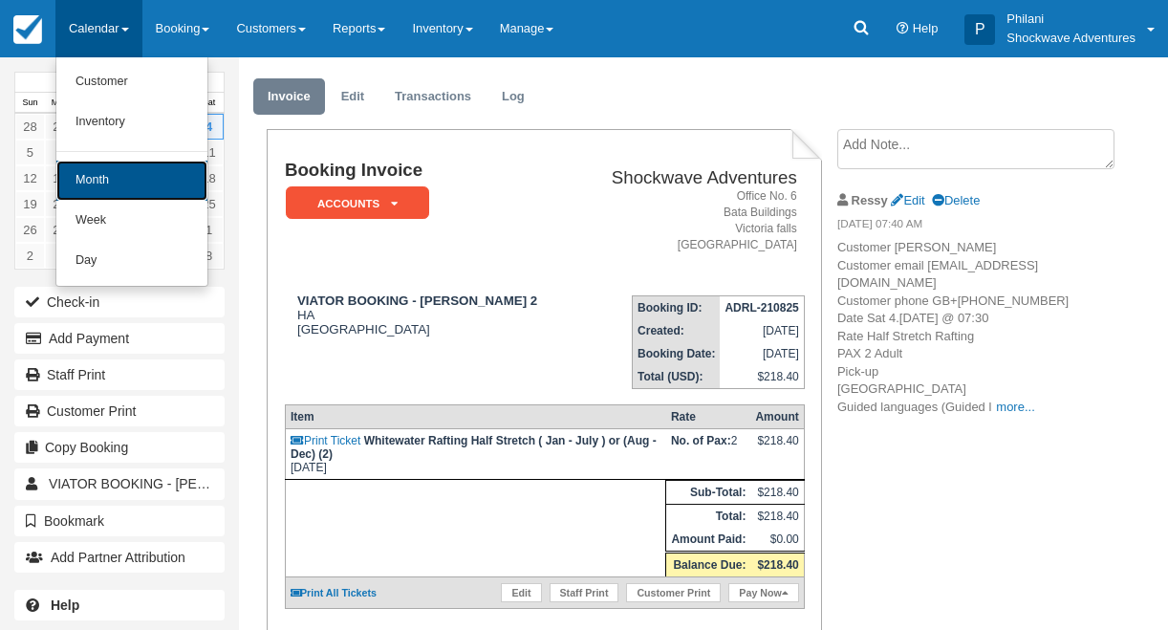
click at [119, 168] on link "Month" at bounding box center [131, 181] width 151 height 40
click at [120, 168] on link "15" at bounding box center [119, 178] width 30 height 26
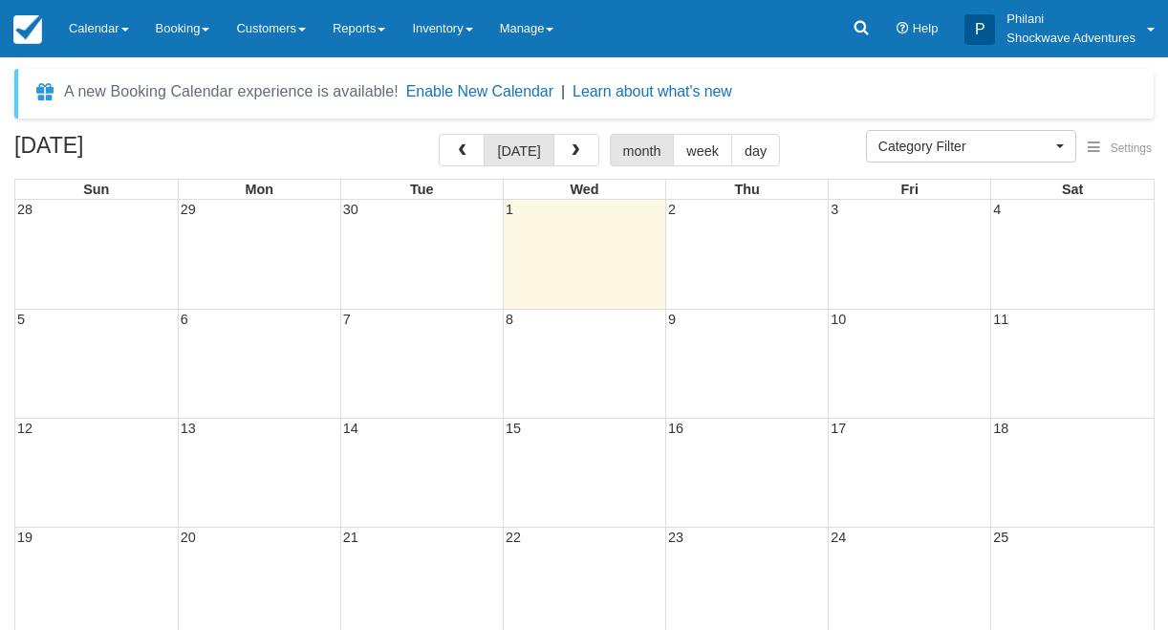
select select
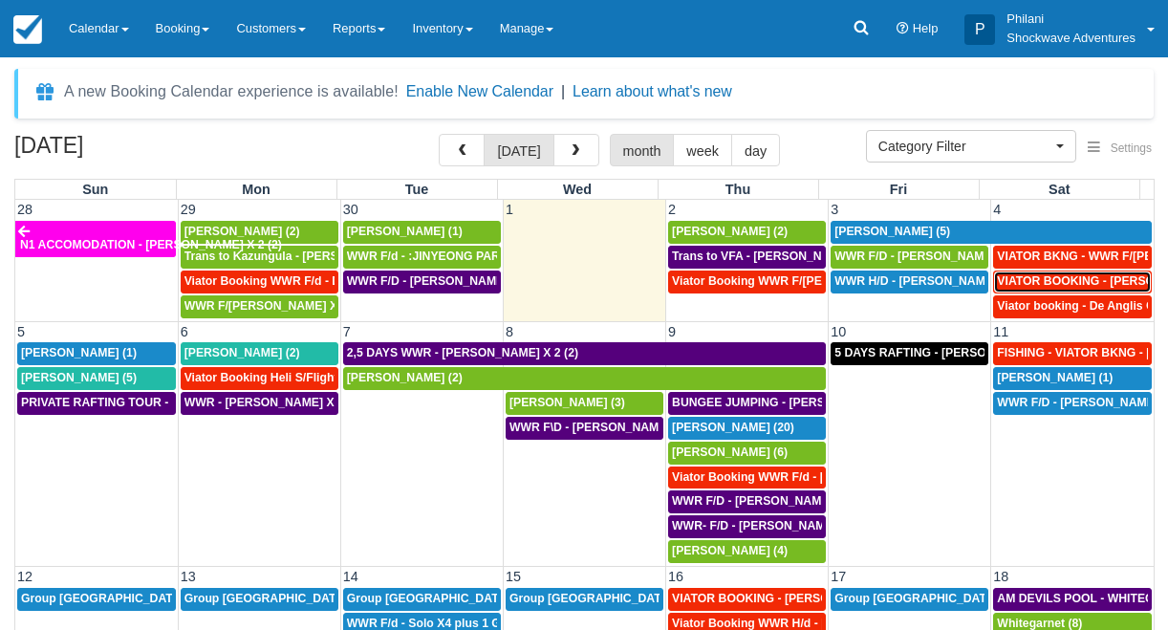
click at [1099, 283] on span "VIATOR BOOKING - DAUGHTY MIKE X 2 (2)" at bounding box center [1116, 280] width 238 height 13
